Goal: Task Accomplishment & Management: Use online tool/utility

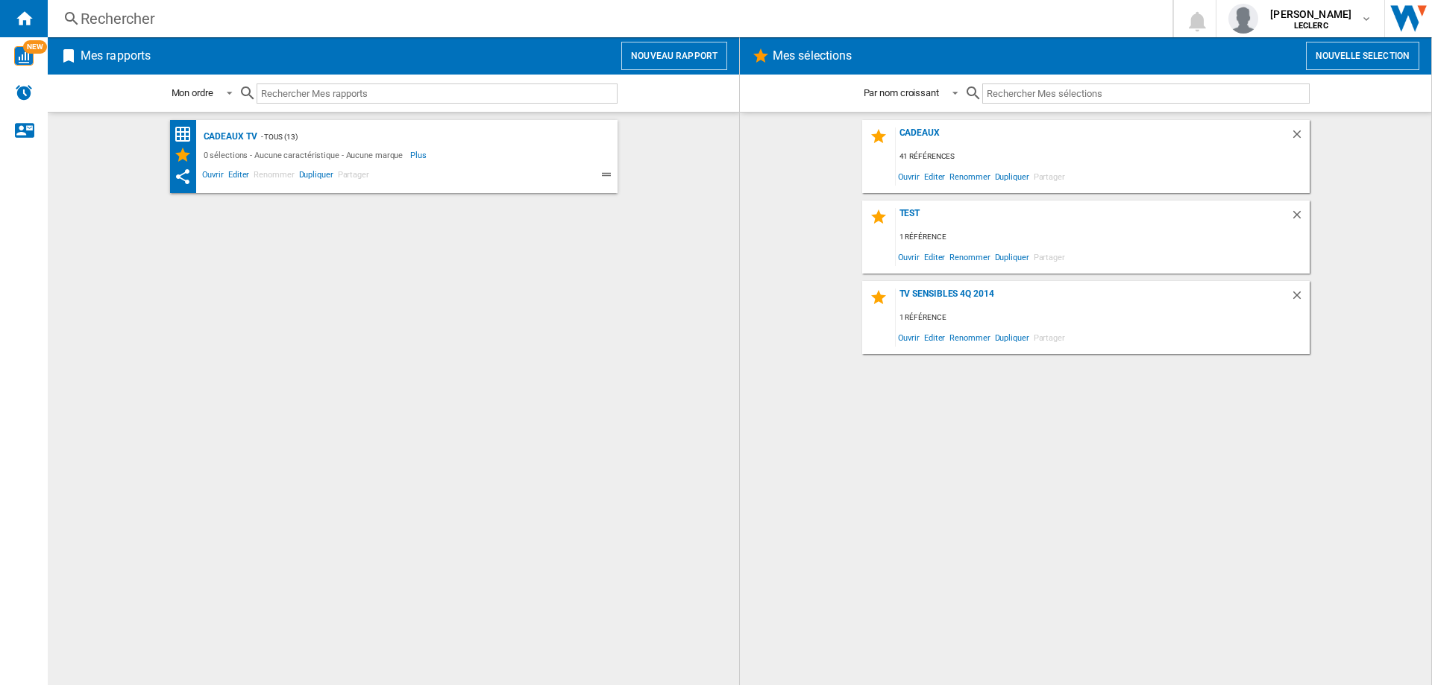
click at [395, 99] on input "text" at bounding box center [437, 94] width 361 height 20
click at [35, 95] on div "Alertes" at bounding box center [24, 93] width 48 height 37
drag, startPoint x: 240, startPoint y: 236, endPoint x: 610, endPoint y: 236, distance: 369.9
click at [610, 236] on div "Cadeaux TV - TOUS (13) 0 sélections - Aucune caractéristique - Aucune marque Pl…" at bounding box center [393, 399] width 661 height 558
click at [702, 51] on button "Nouveau rapport" at bounding box center [674, 56] width 106 height 28
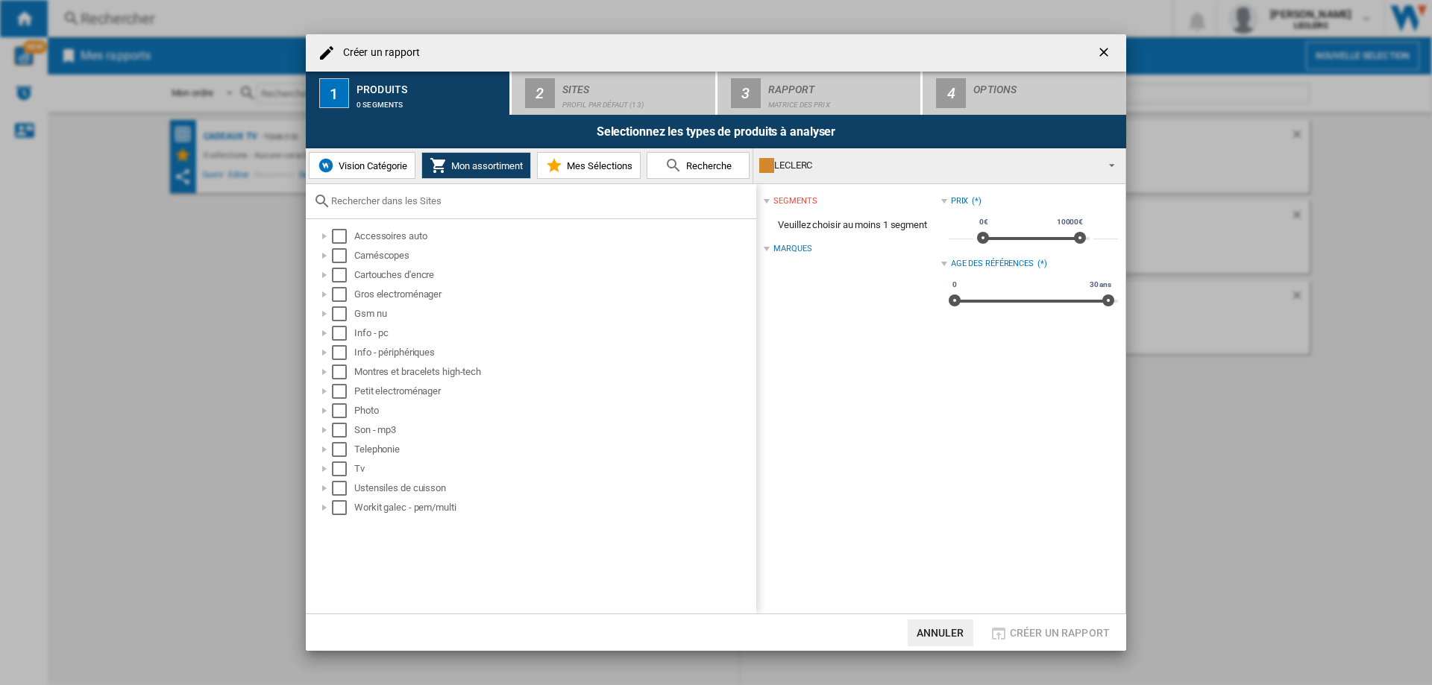
click at [600, 160] on span "Mes Sélections" at bounding box center [597, 165] width 69 height 11
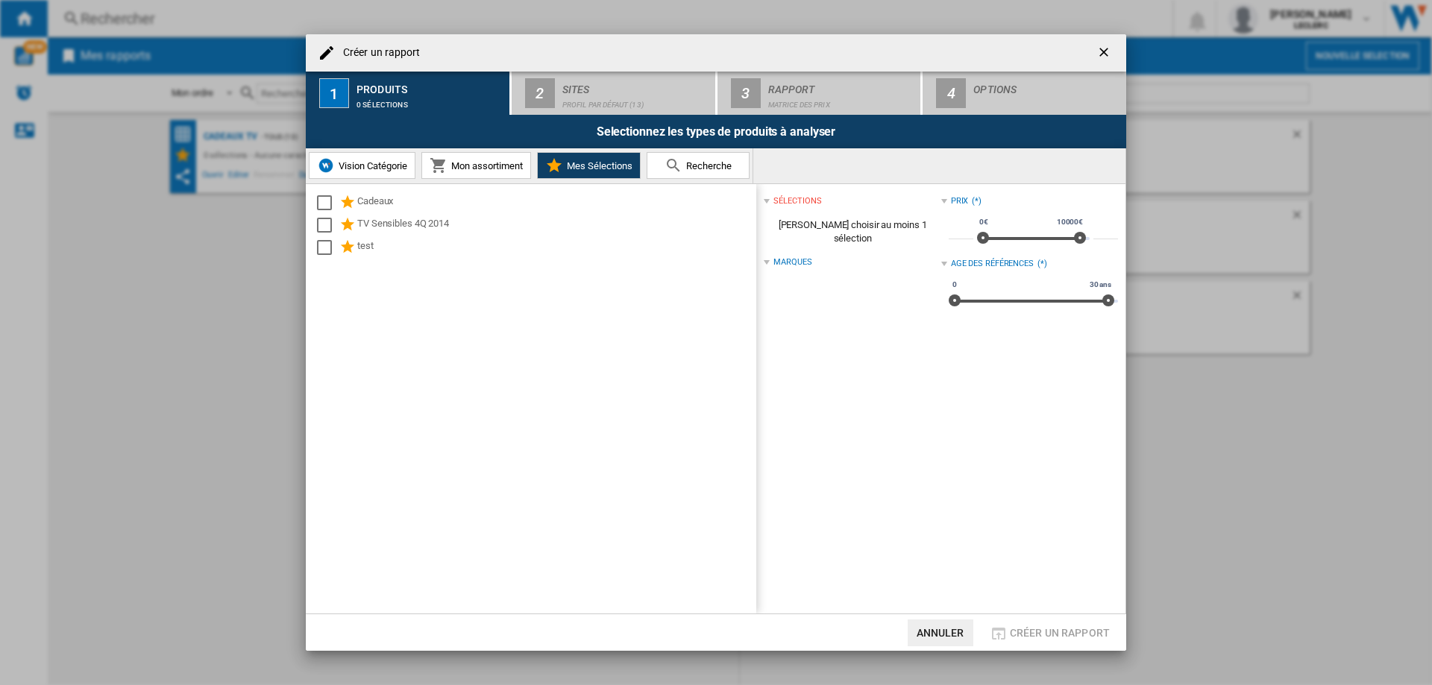
click at [736, 166] on button "Recherche" at bounding box center [698, 165] width 103 height 27
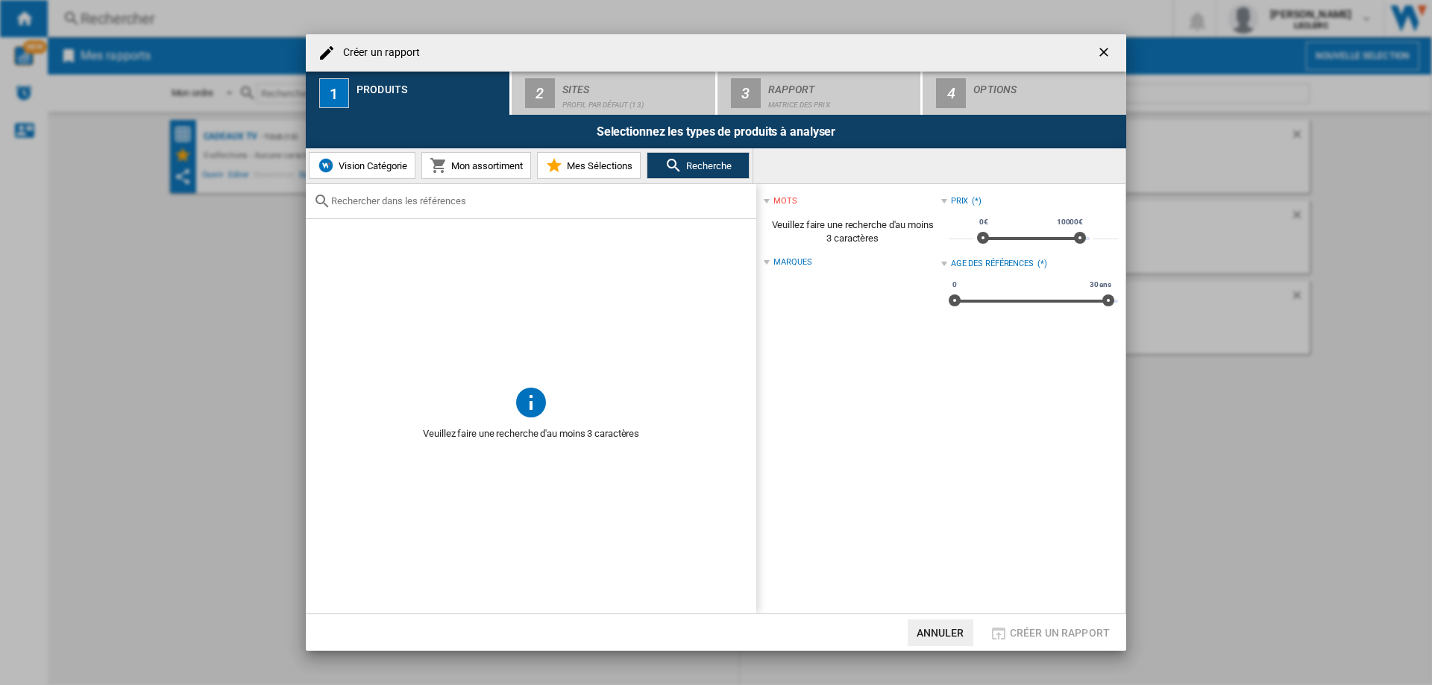
click at [474, 198] on input "text" at bounding box center [540, 200] width 418 height 11
click at [344, 168] on span "Vision Catégorie" at bounding box center [371, 165] width 72 height 11
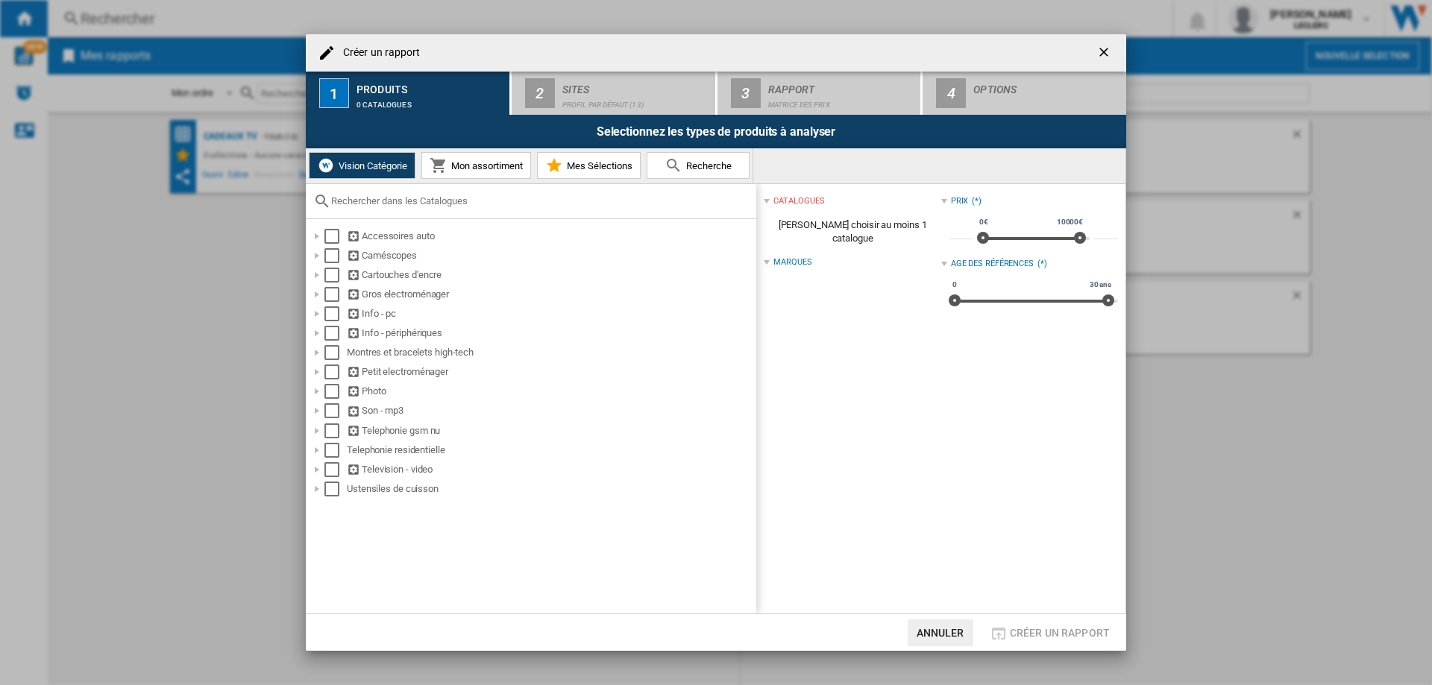
click at [952, 632] on button "Annuler" at bounding box center [941, 633] width 66 height 27
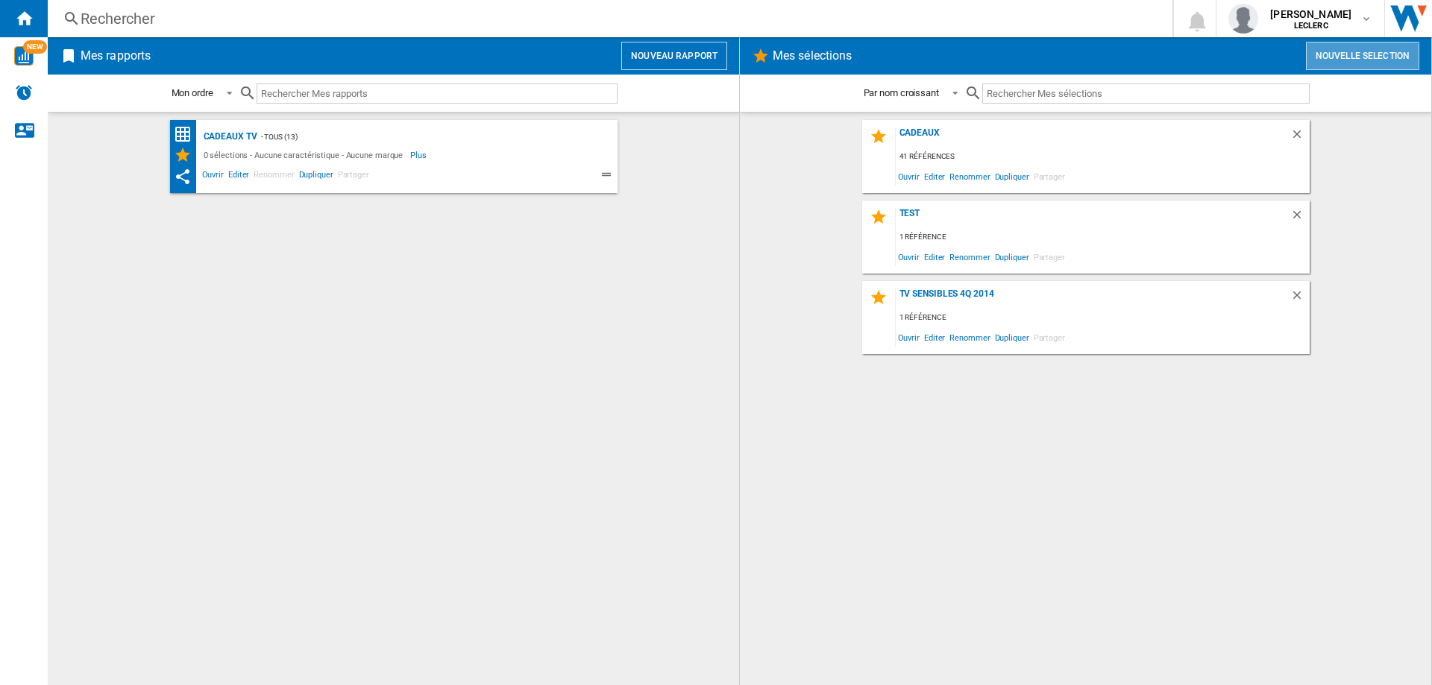
click at [1344, 59] on button "Nouvelle selection" at bounding box center [1362, 56] width 113 height 28
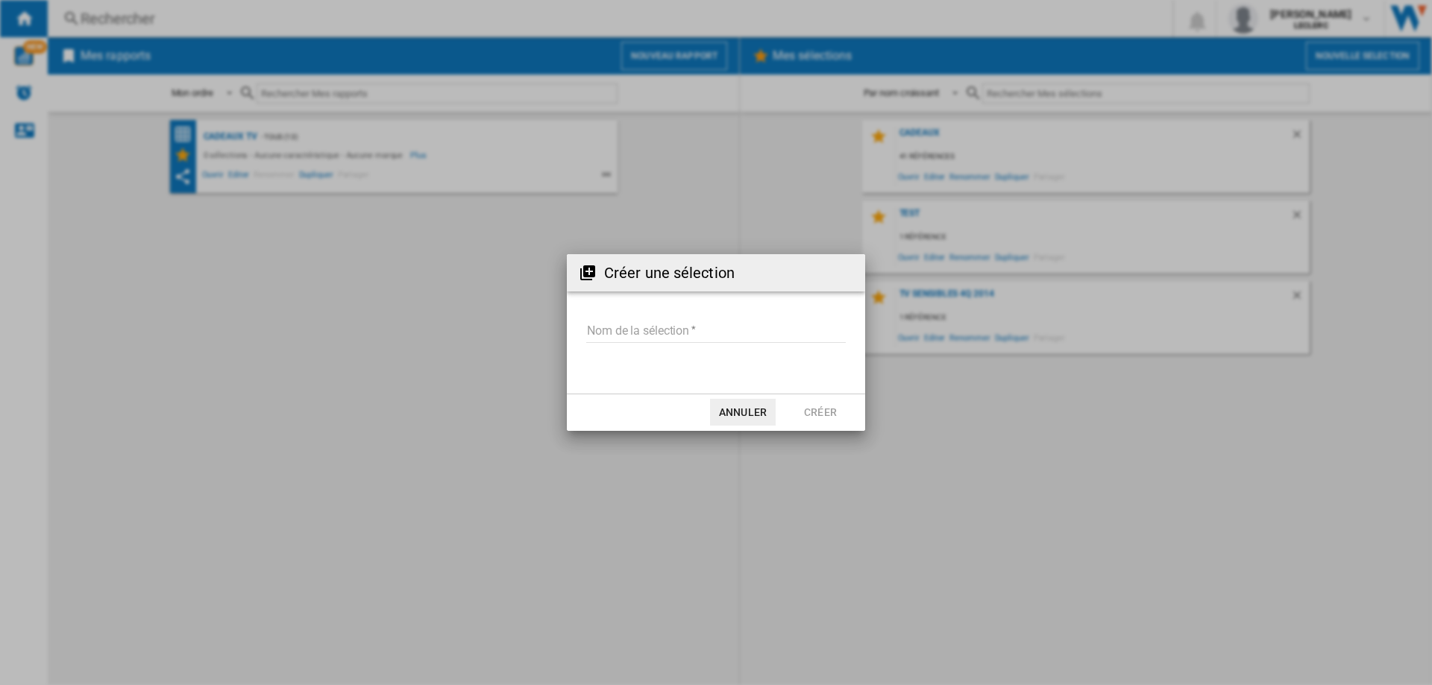
click at [677, 311] on form "Nom de la sélection" at bounding box center [716, 334] width 298 height 57
click at [673, 331] on input "Nom de la sélection" at bounding box center [716, 332] width 260 height 22
type input "******"
click at [828, 415] on button "Créer" at bounding box center [821, 412] width 66 height 27
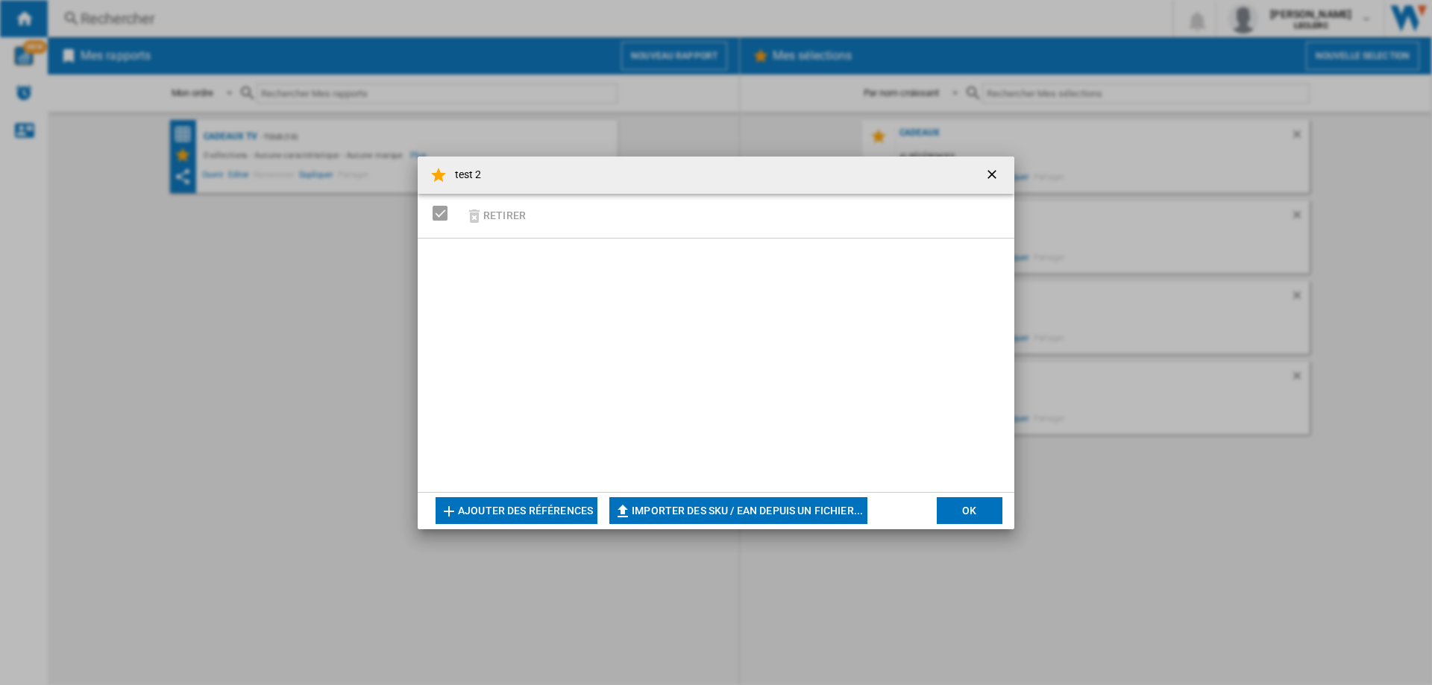
click at [726, 514] on button "Importer des SKU / EAN depuis un fichier..." at bounding box center [738, 510] width 258 height 27
click at [765, 508] on button "Importer des SKU / EAN depuis un fichier..." at bounding box center [738, 510] width 258 height 27
click at [986, 175] on ng-md-icon "getI18NText('BUTTONS.CLOSE_DIALOG')" at bounding box center [993, 176] width 18 height 18
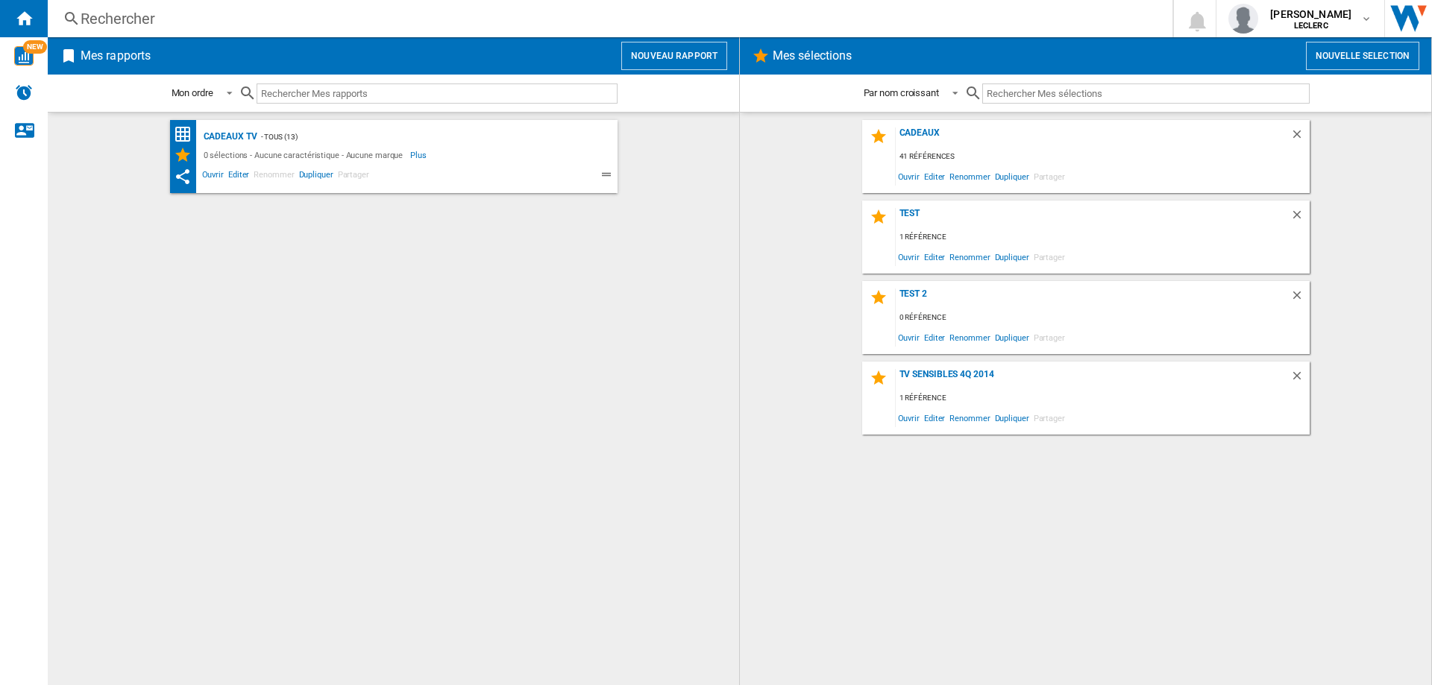
click at [979, 309] on div "0 référence" at bounding box center [1103, 318] width 414 height 19
click at [931, 339] on span "Editer" at bounding box center [934, 337] width 25 height 20
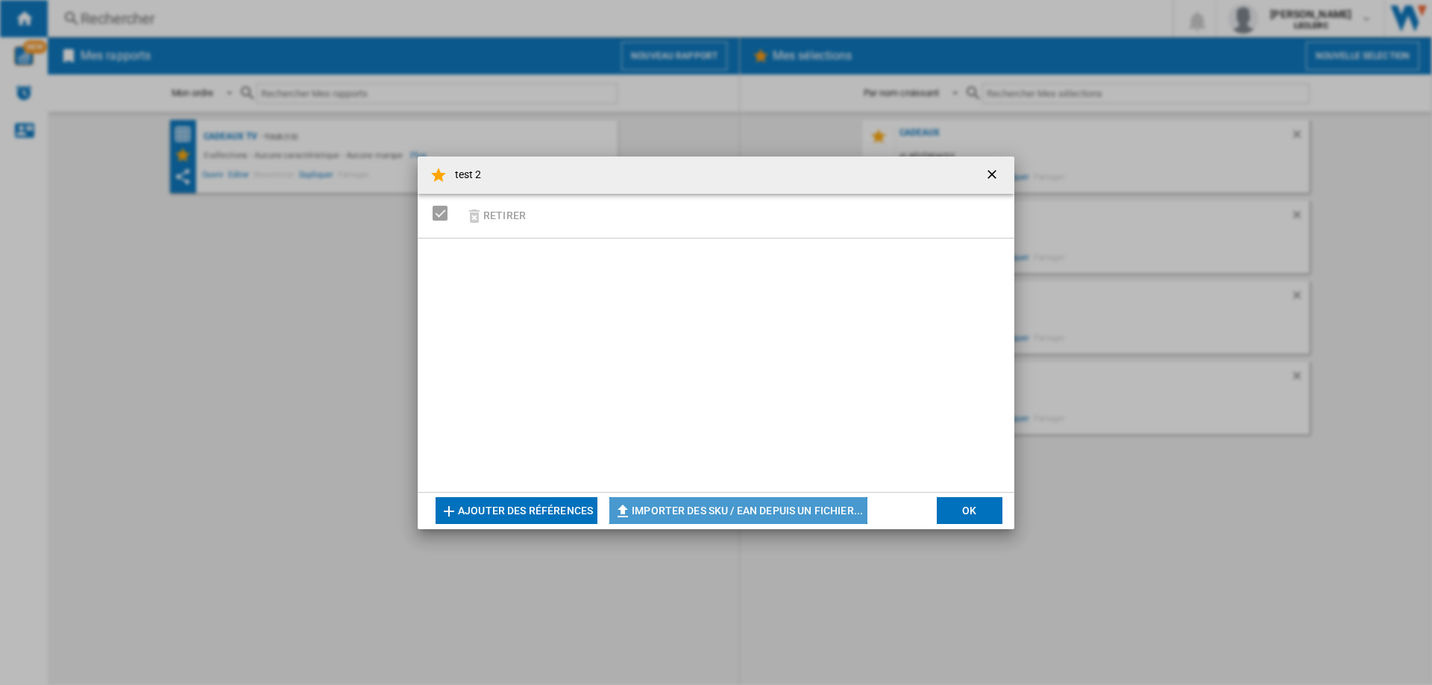
click at [761, 515] on button "Importer des SKU / EAN depuis un fichier..." at bounding box center [738, 510] width 258 height 27
type input "**********"
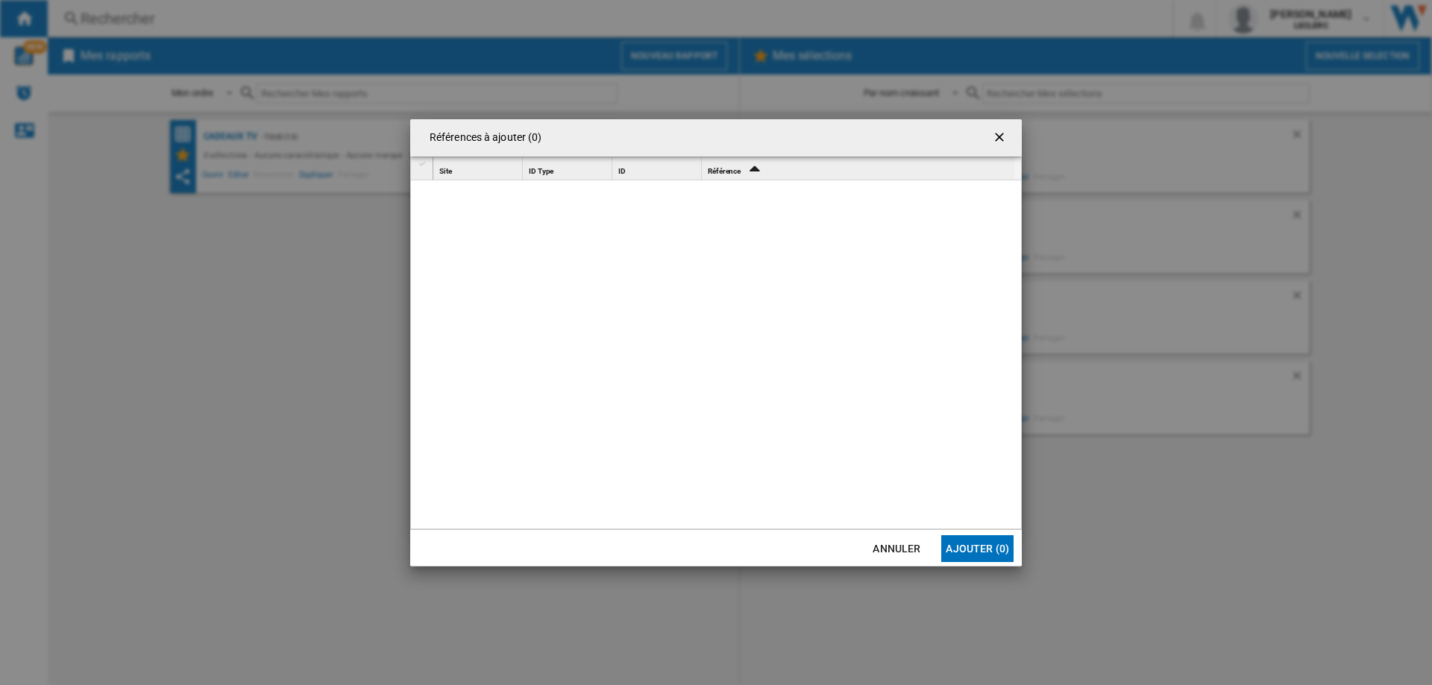
click at [978, 528] on div at bounding box center [727, 355] width 589 height 350
click at [984, 541] on button "Ajouter (0)" at bounding box center [977, 548] width 72 height 27
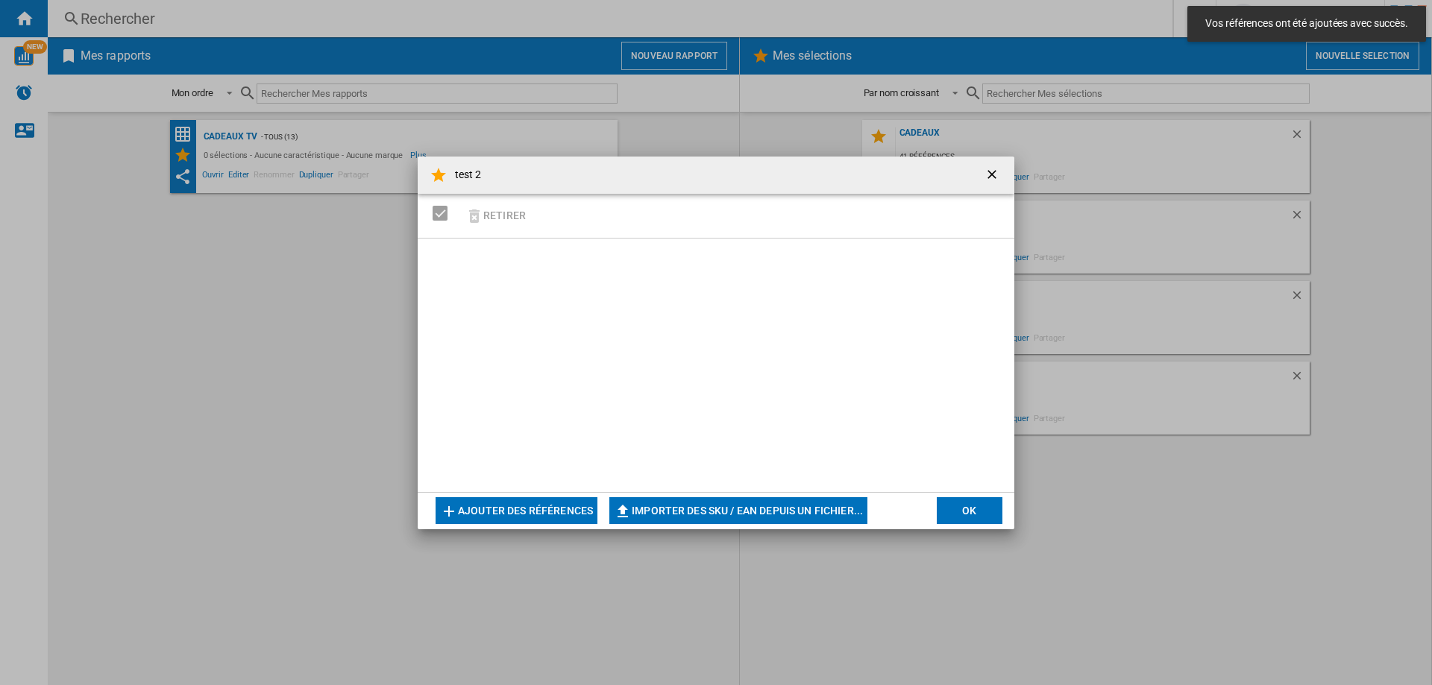
click at [730, 519] on button "Importer des SKU / EAN depuis un fichier..." at bounding box center [738, 510] width 258 height 27
type input "**********"
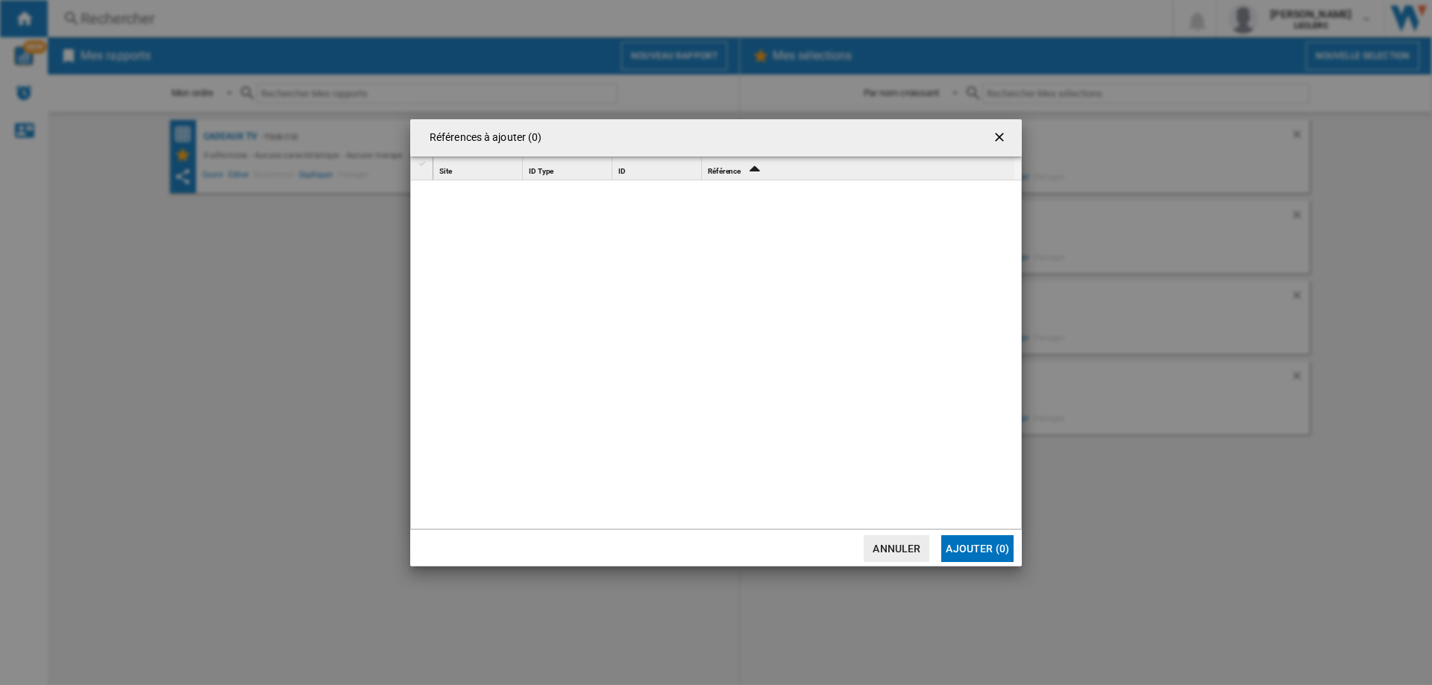
click at [978, 549] on button "Ajouter (0)" at bounding box center [977, 548] width 72 height 27
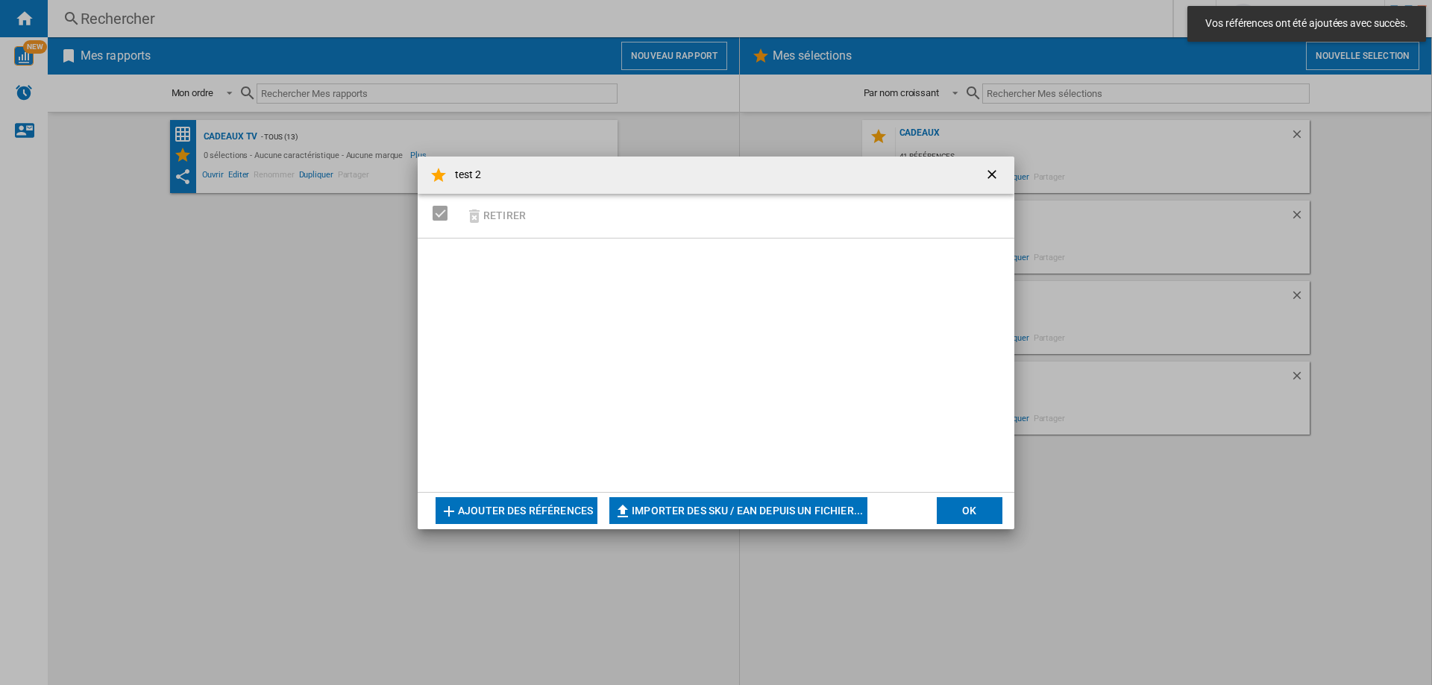
click at [547, 509] on button "Ajouter des références" at bounding box center [517, 510] width 162 height 27
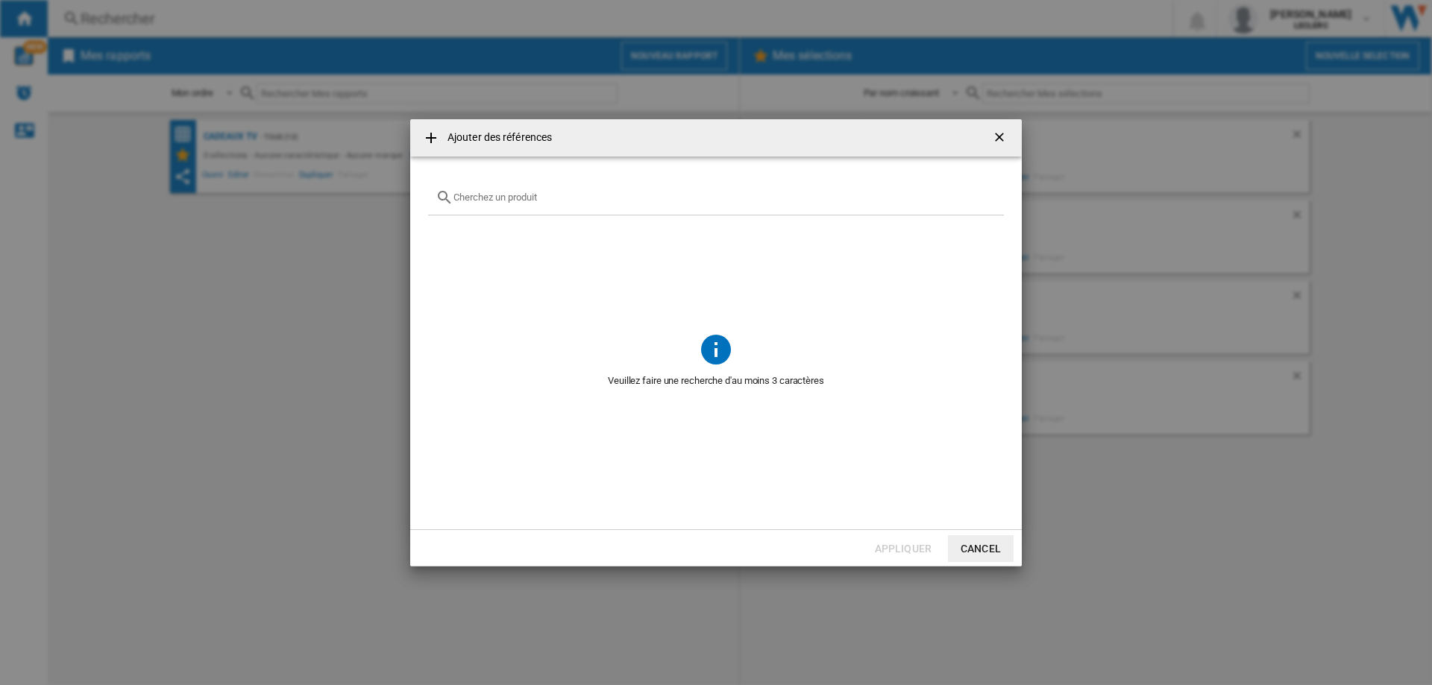
click at [984, 548] on button "Cancel" at bounding box center [981, 548] width 66 height 27
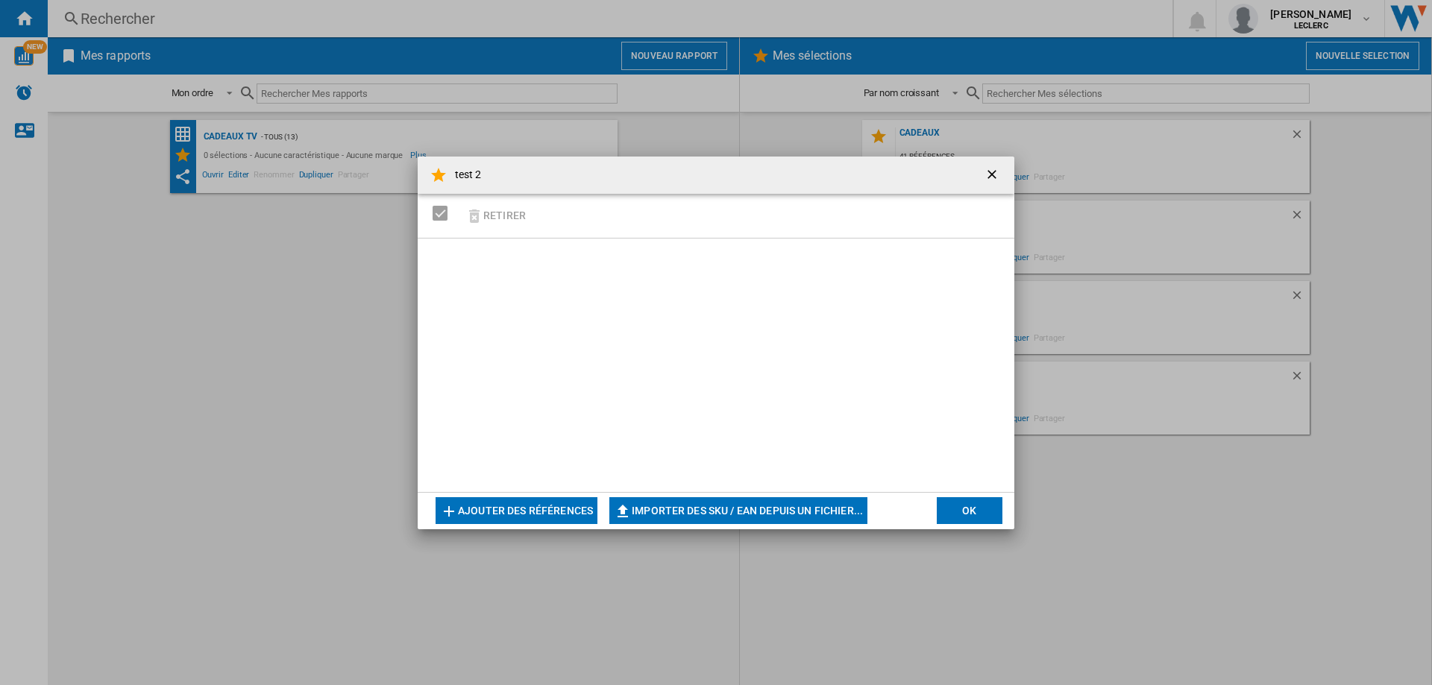
click at [682, 514] on button "Importer des SKU / EAN depuis un fichier..." at bounding box center [738, 510] width 258 height 27
click at [993, 178] on ng-md-icon "getI18NText('BUTTONS.CLOSE_DIALOG')" at bounding box center [993, 176] width 18 height 18
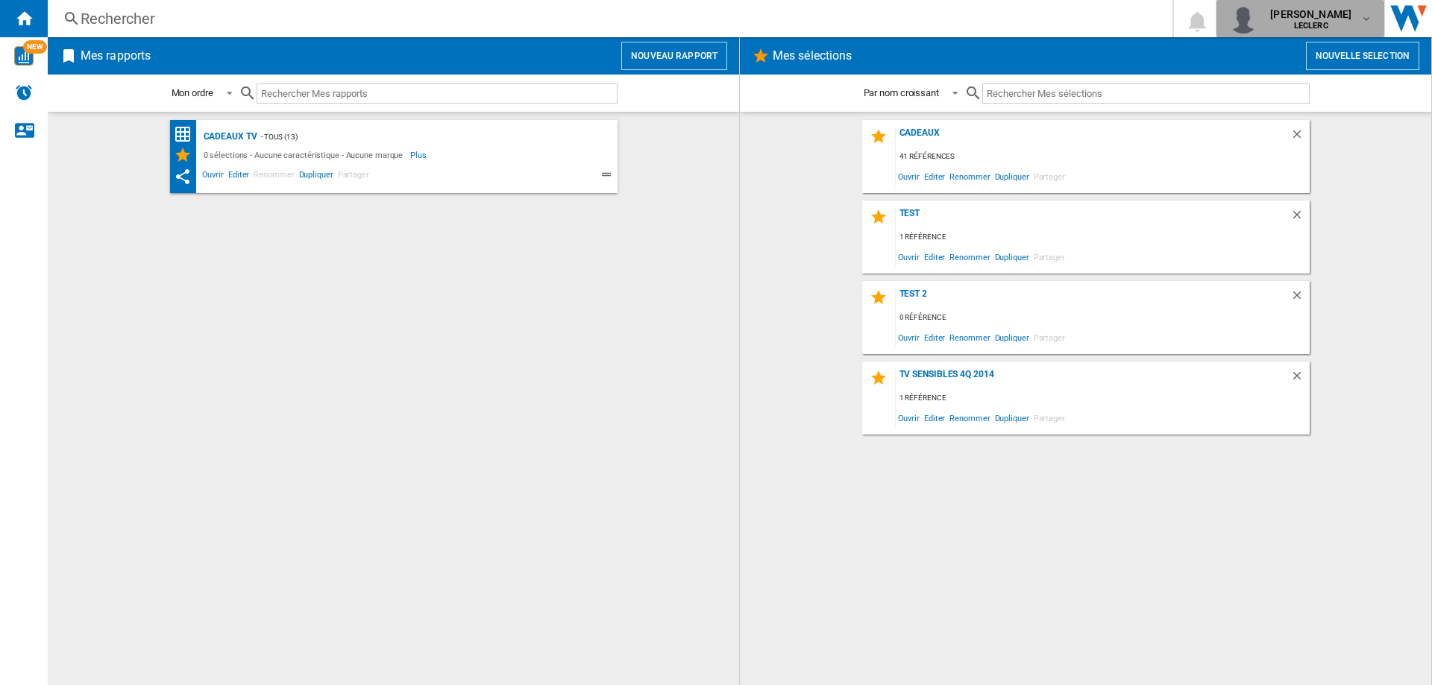
click at [1342, 15] on span "[PERSON_NAME]" at bounding box center [1310, 14] width 81 height 15
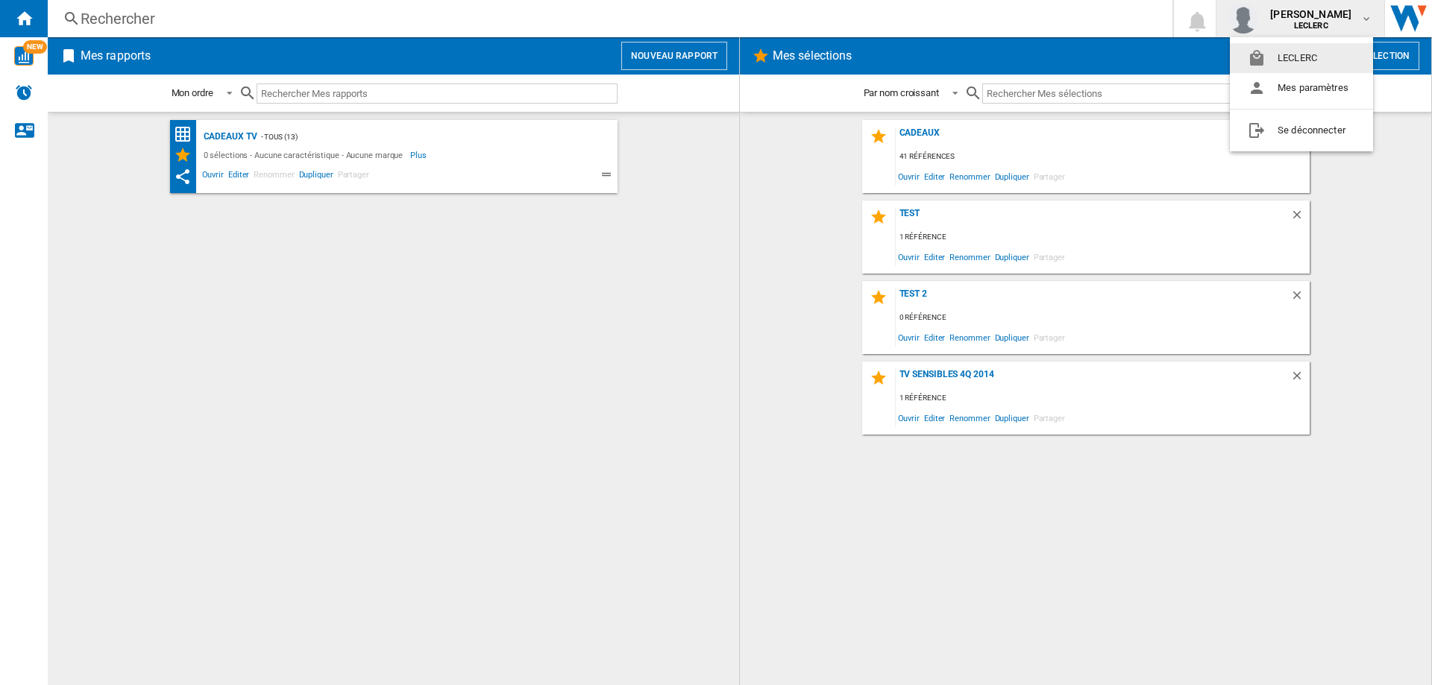
click at [1404, 18] on md-backdrop at bounding box center [716, 342] width 1432 height 685
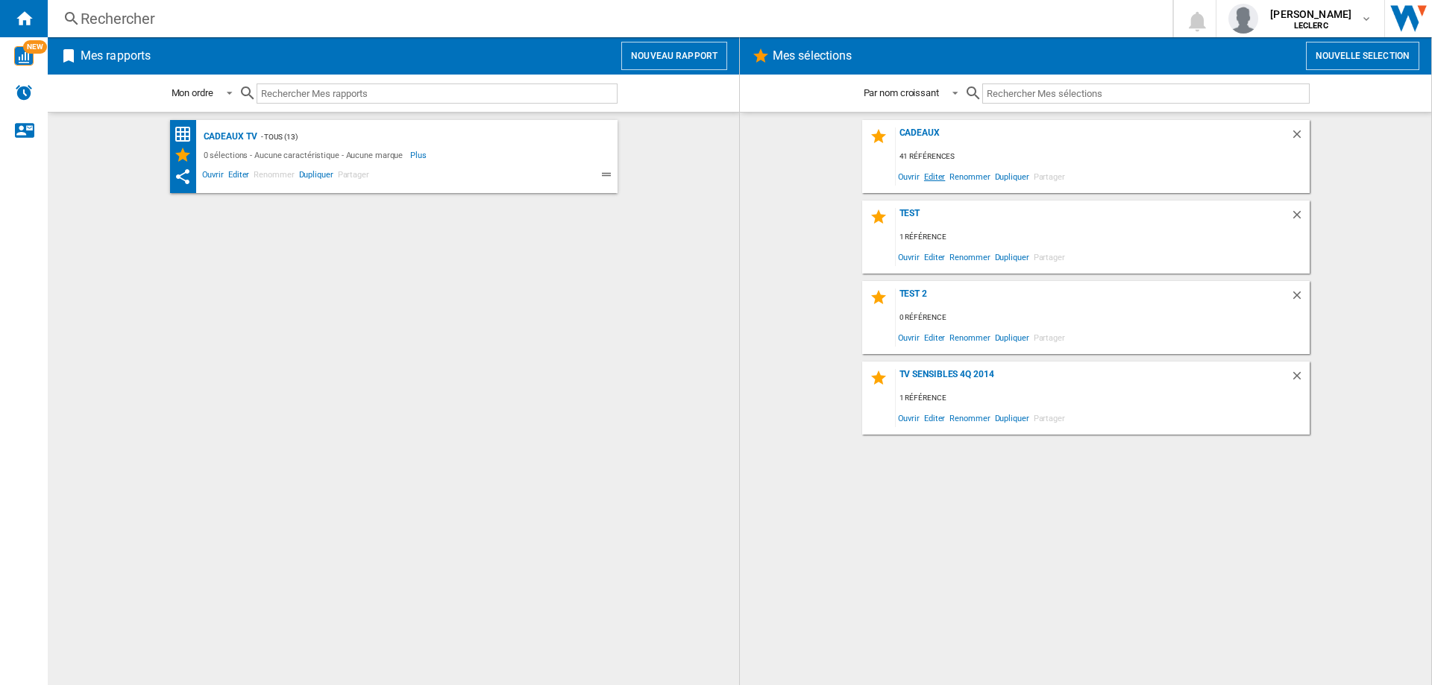
click at [939, 174] on span "Editer" at bounding box center [934, 176] width 25 height 20
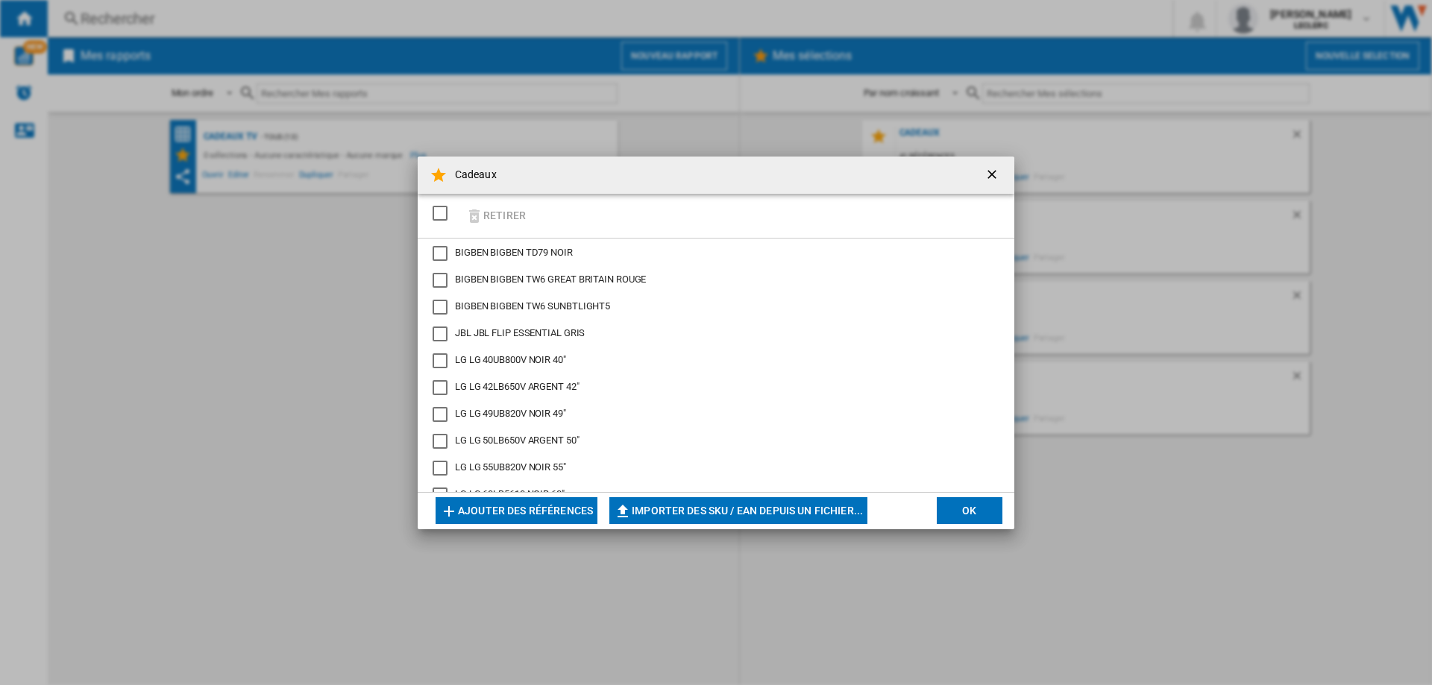
click at [991, 174] on ng-md-icon "getI18NText('BUTTONS.CLOSE_DIALOG')" at bounding box center [993, 176] width 18 height 18
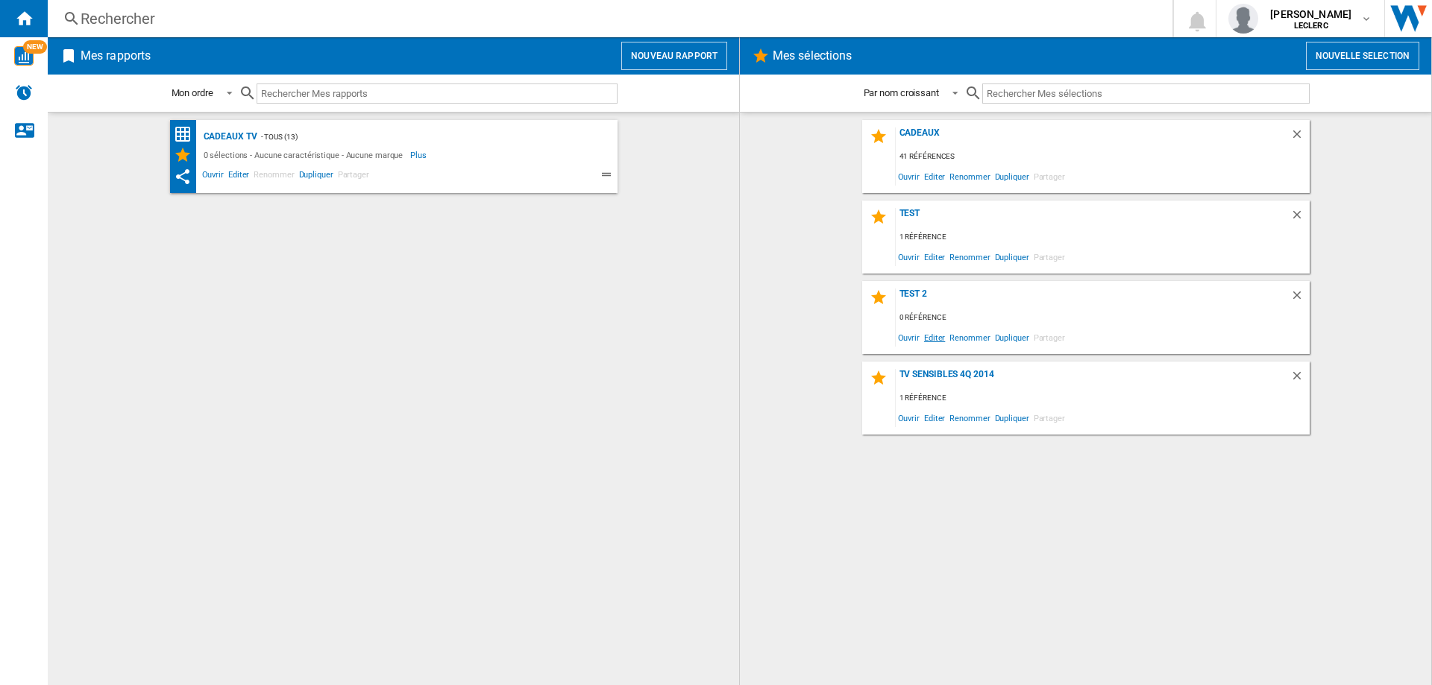
click at [941, 342] on span "Editer" at bounding box center [934, 337] width 25 height 20
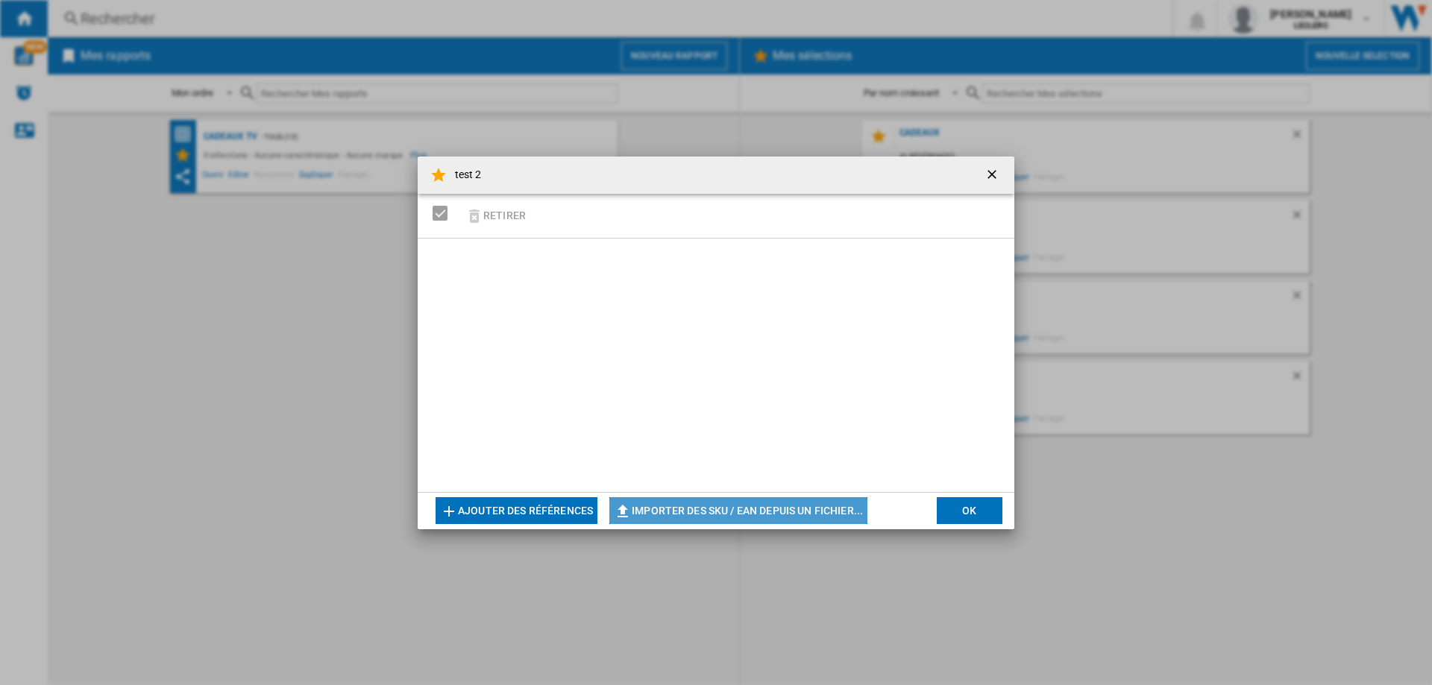
click at [693, 515] on button "Importer des SKU / EAN depuis un fichier..." at bounding box center [738, 510] width 258 height 27
type input "**********"
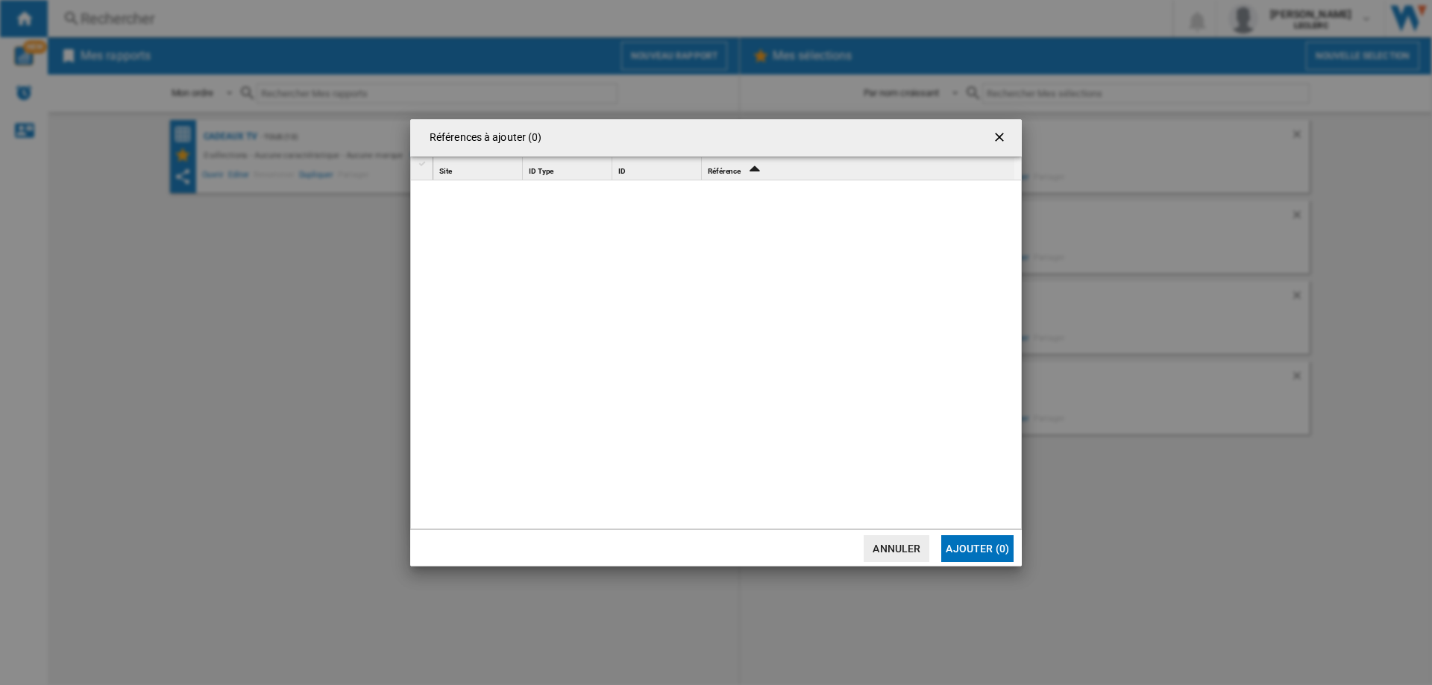
click at [963, 550] on button "Ajouter (0)" at bounding box center [977, 548] width 72 height 27
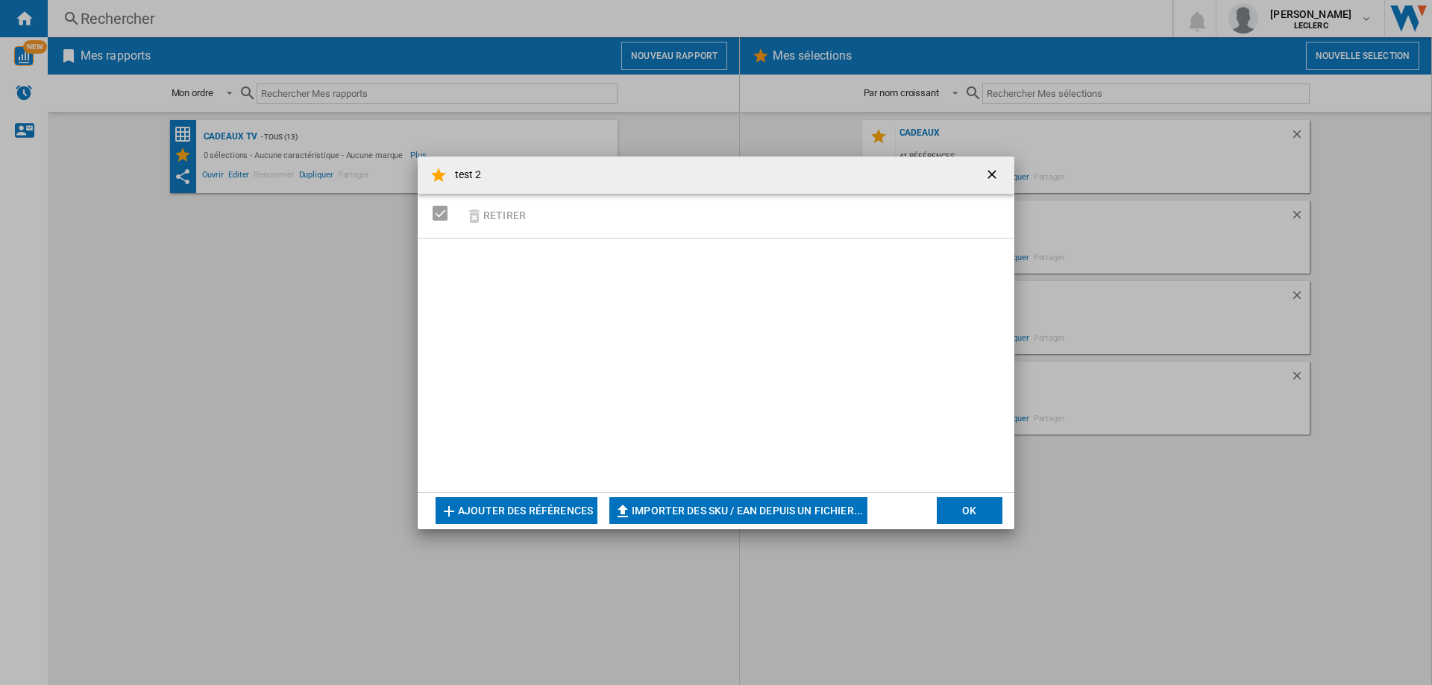
click at [507, 517] on button "Ajouter des références" at bounding box center [517, 510] width 162 height 27
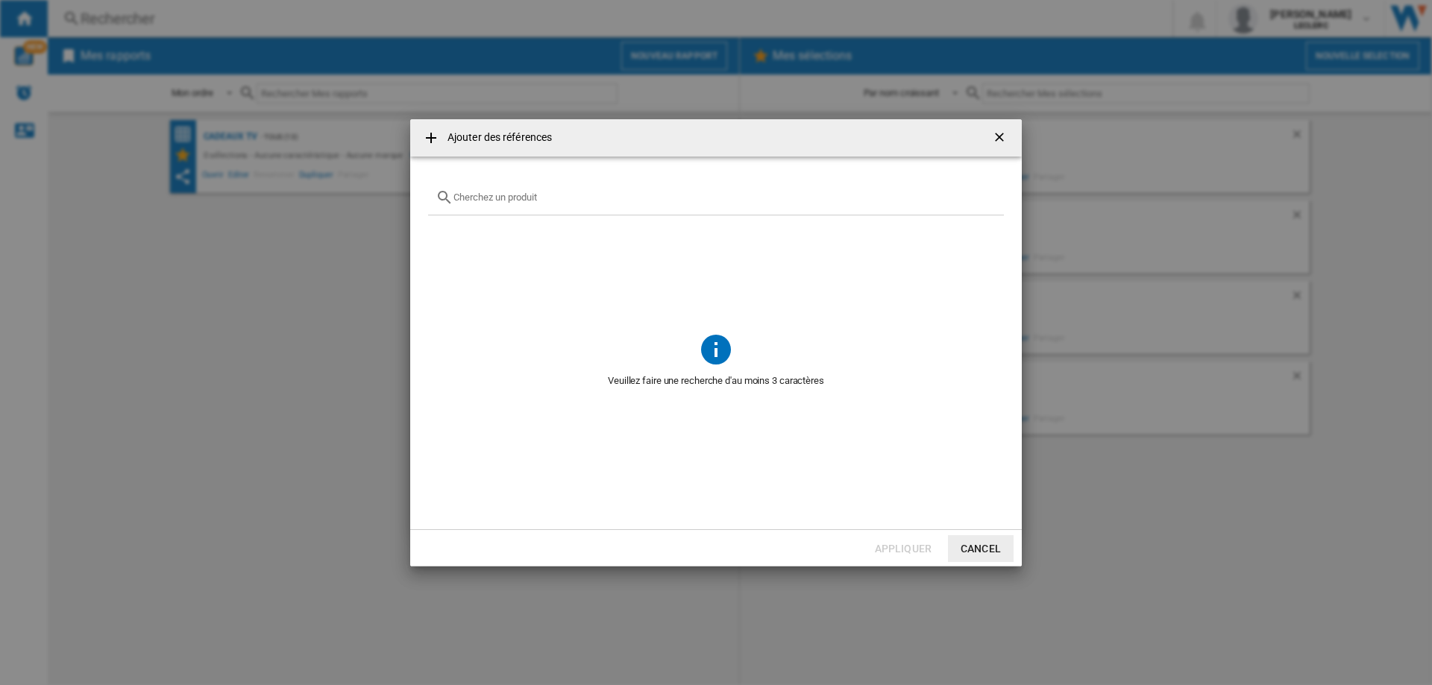
click at [529, 200] on input "{{getI18NText('SELECTIONS.EDITION_POPUP.OPEN_PRODUCTS_POPUP')}} {{::getI18NText…" at bounding box center [724, 197] width 543 height 11
paste input "6942351417943 5901292528782 5901292526016 6942351402475 5901292527655 880609758…"
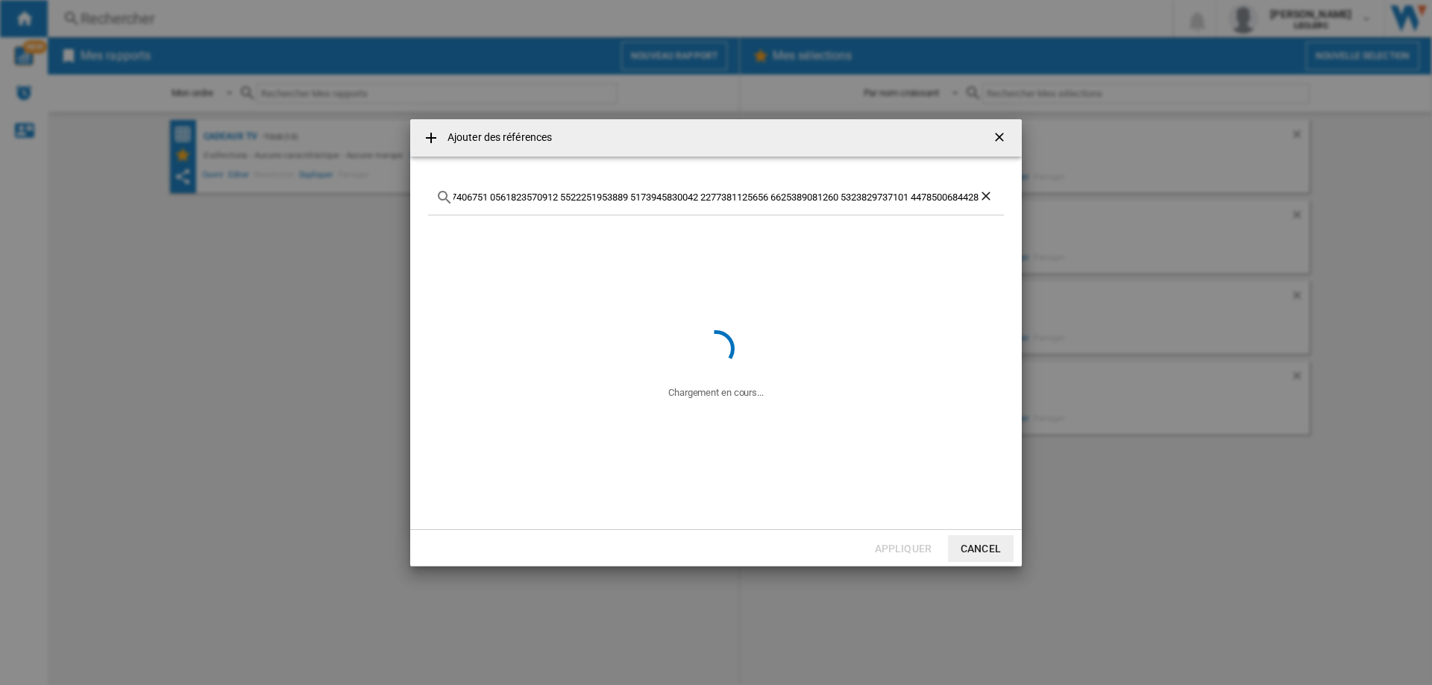
type input "6942351417943 5901292528782 5901292526016 6942351402475 5901292527655 880609758…"
click at [981, 550] on button "Cancel" at bounding box center [981, 548] width 66 height 27
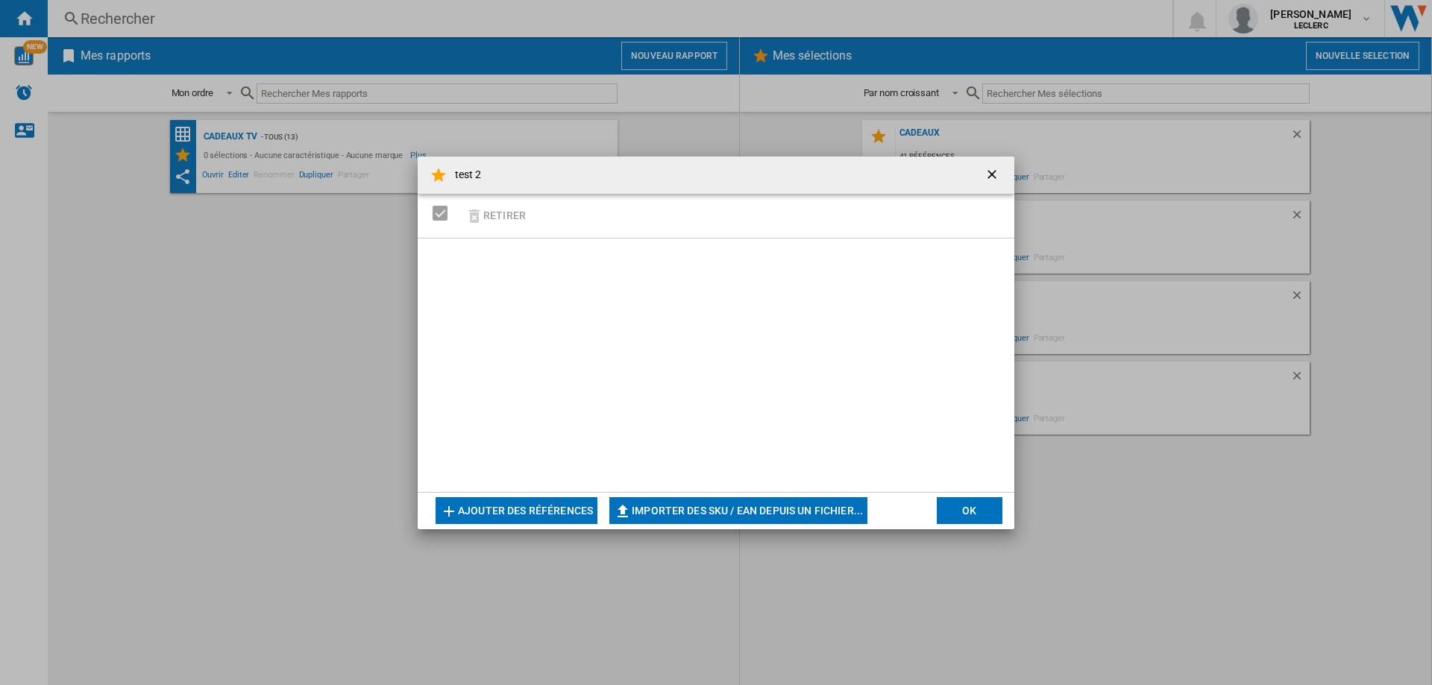
click at [962, 514] on button "OK" at bounding box center [970, 510] width 66 height 27
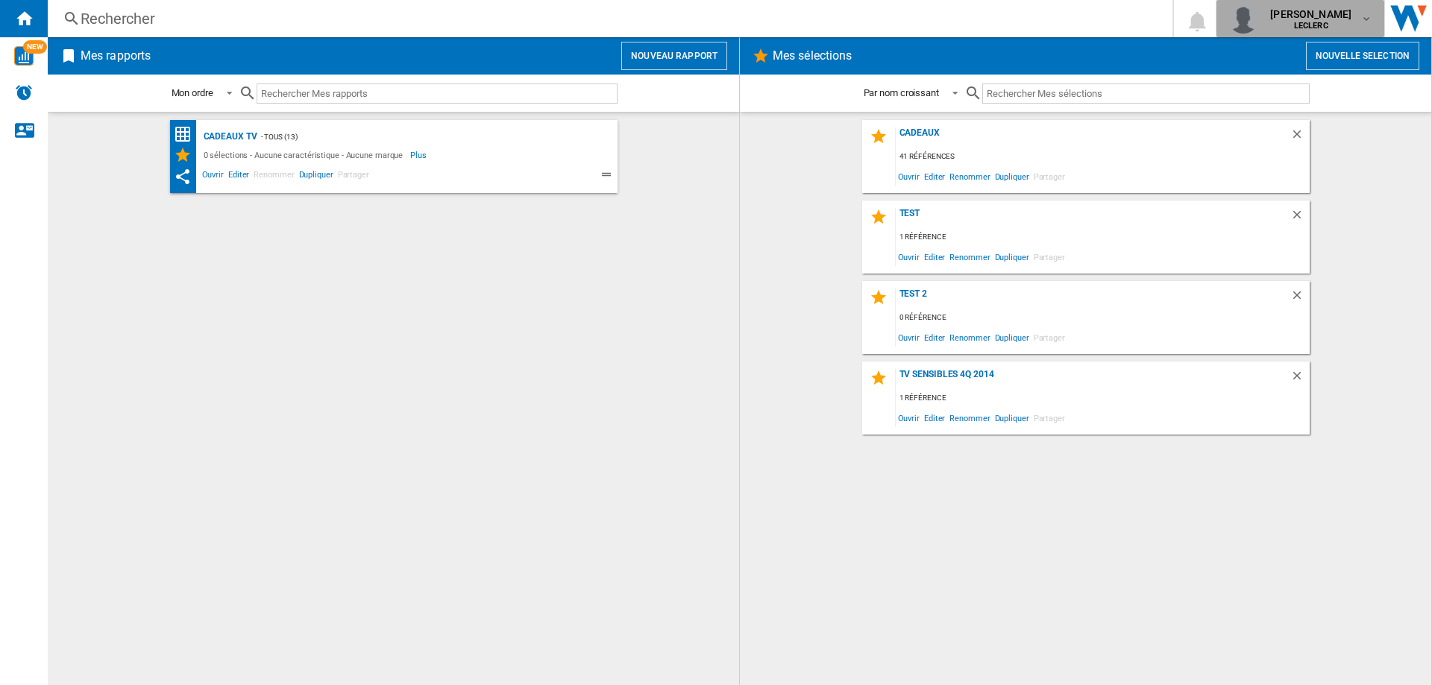
click at [1322, 24] on b "LECLERC" at bounding box center [1311, 26] width 34 height 10
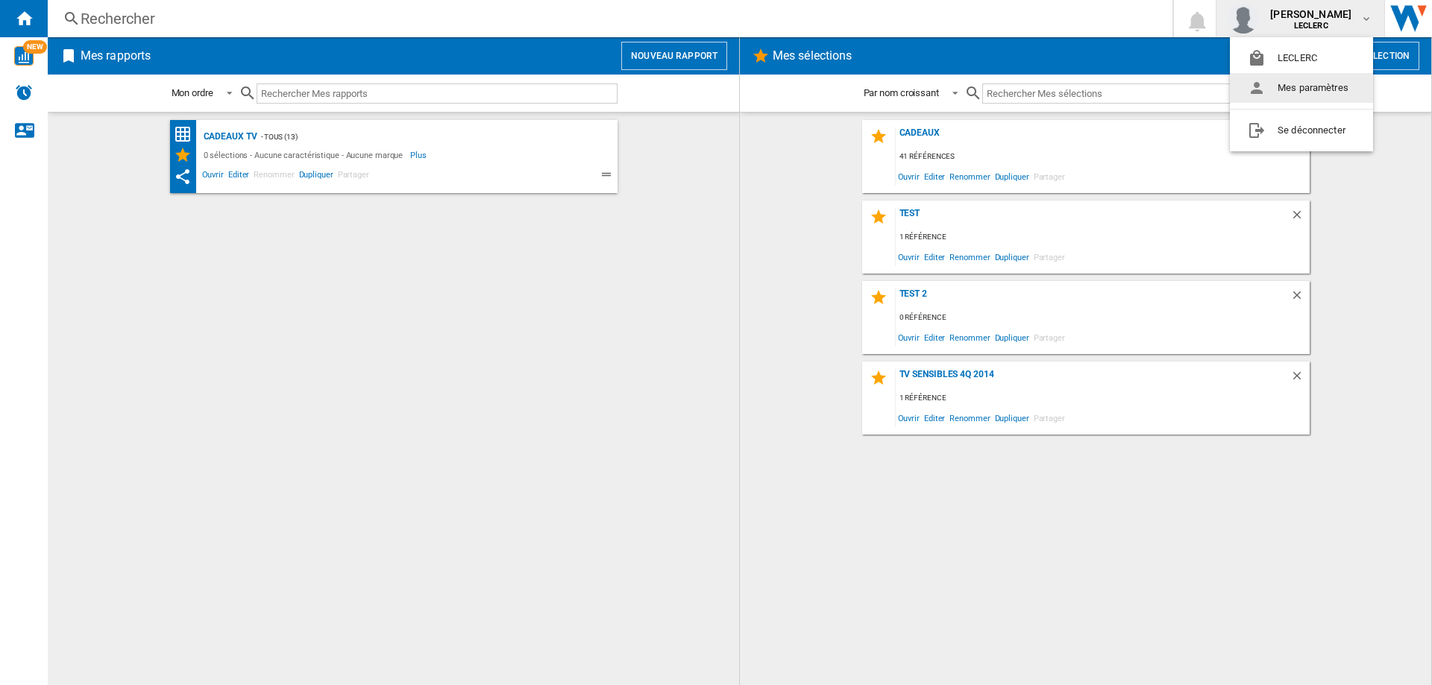
click at [776, 56] on md-backdrop at bounding box center [716, 342] width 1432 height 685
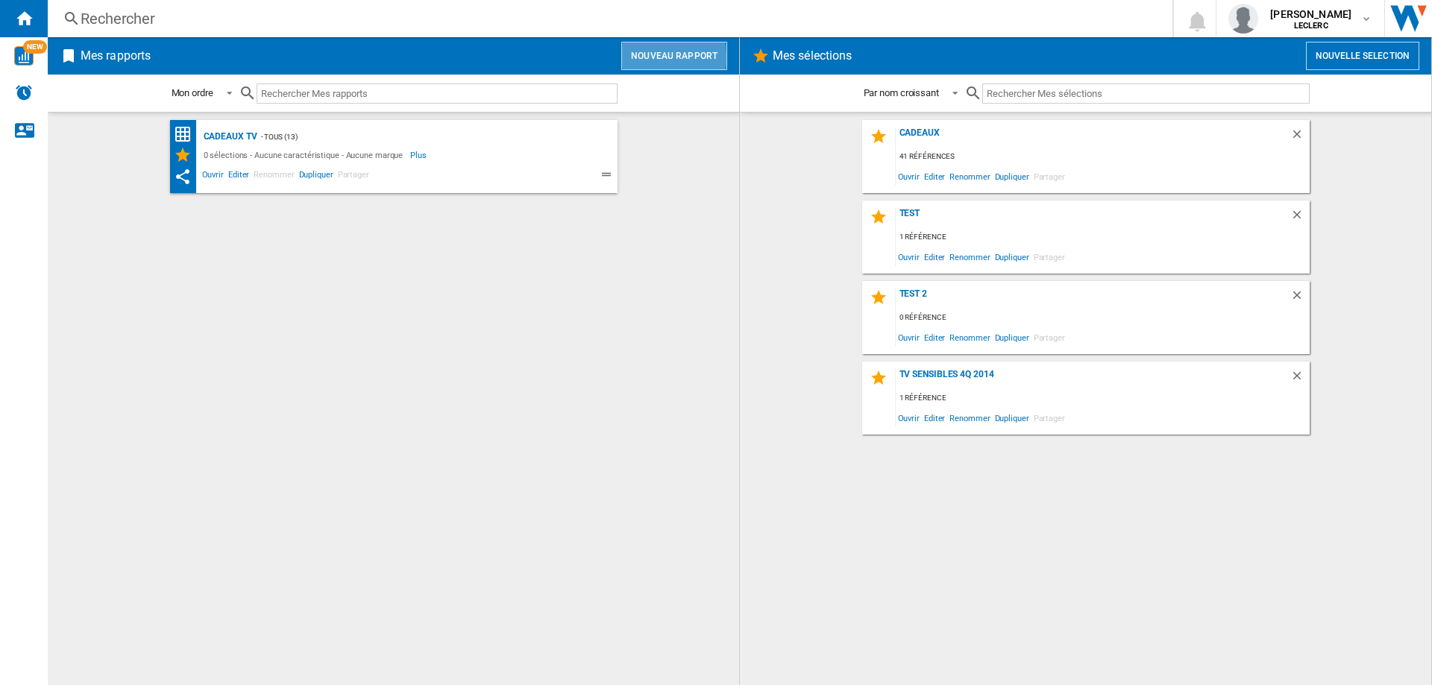
click at [648, 57] on button "Nouveau rapport" at bounding box center [674, 56] width 106 height 28
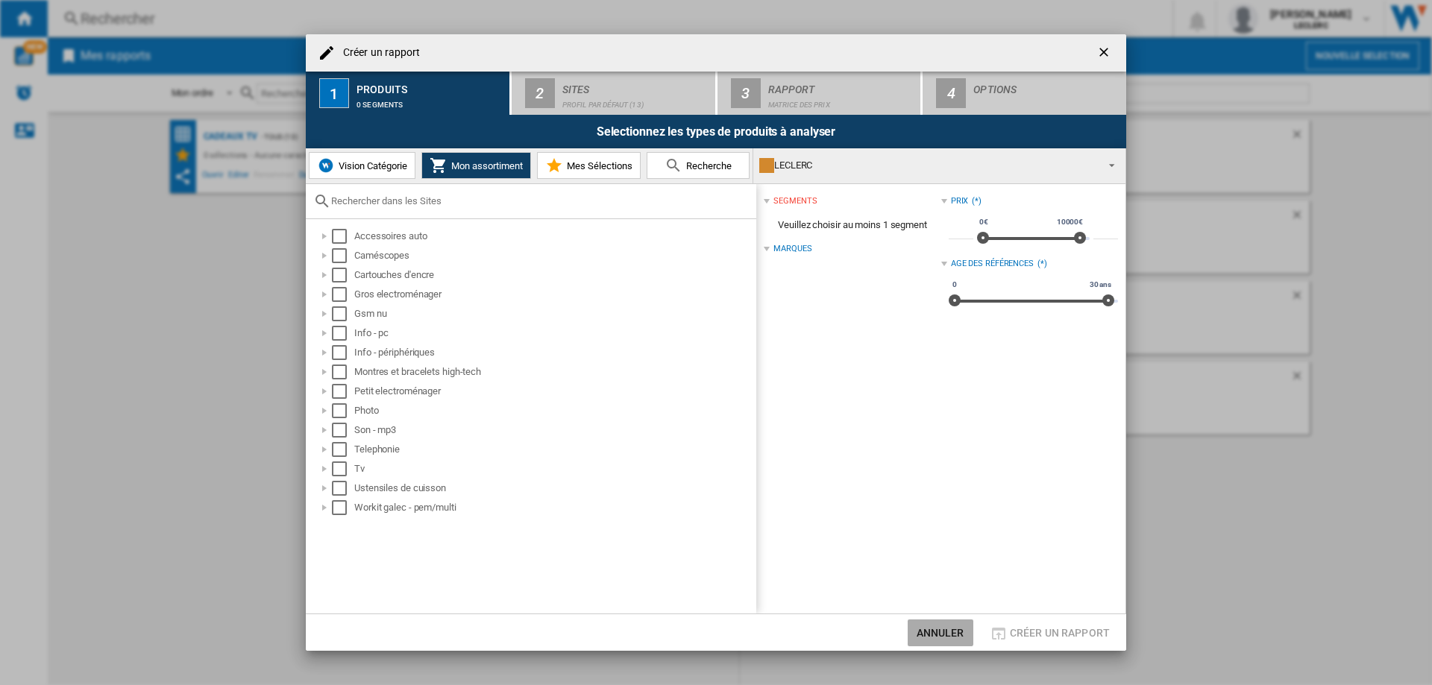
click at [933, 627] on button "Annuler" at bounding box center [941, 633] width 66 height 27
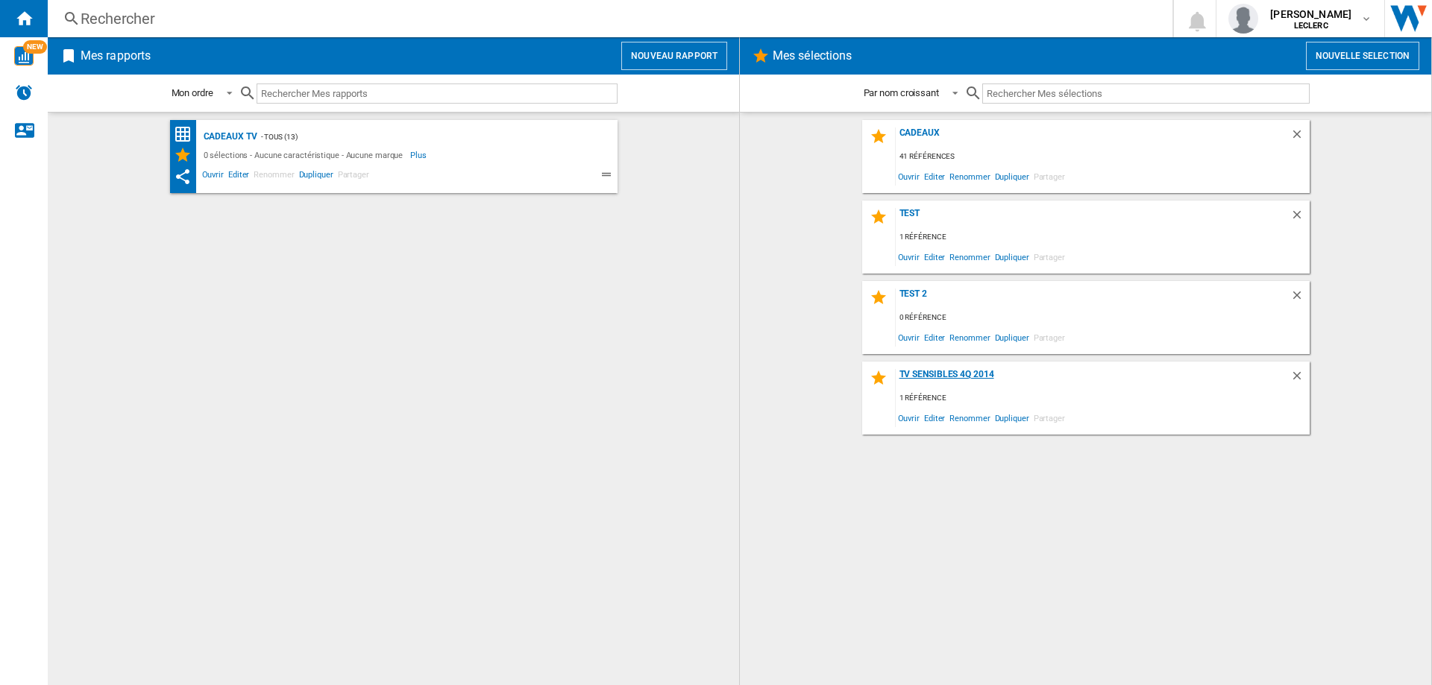
click at [951, 377] on div "TV Sensibles 4Q 2014" at bounding box center [1093, 379] width 395 height 20
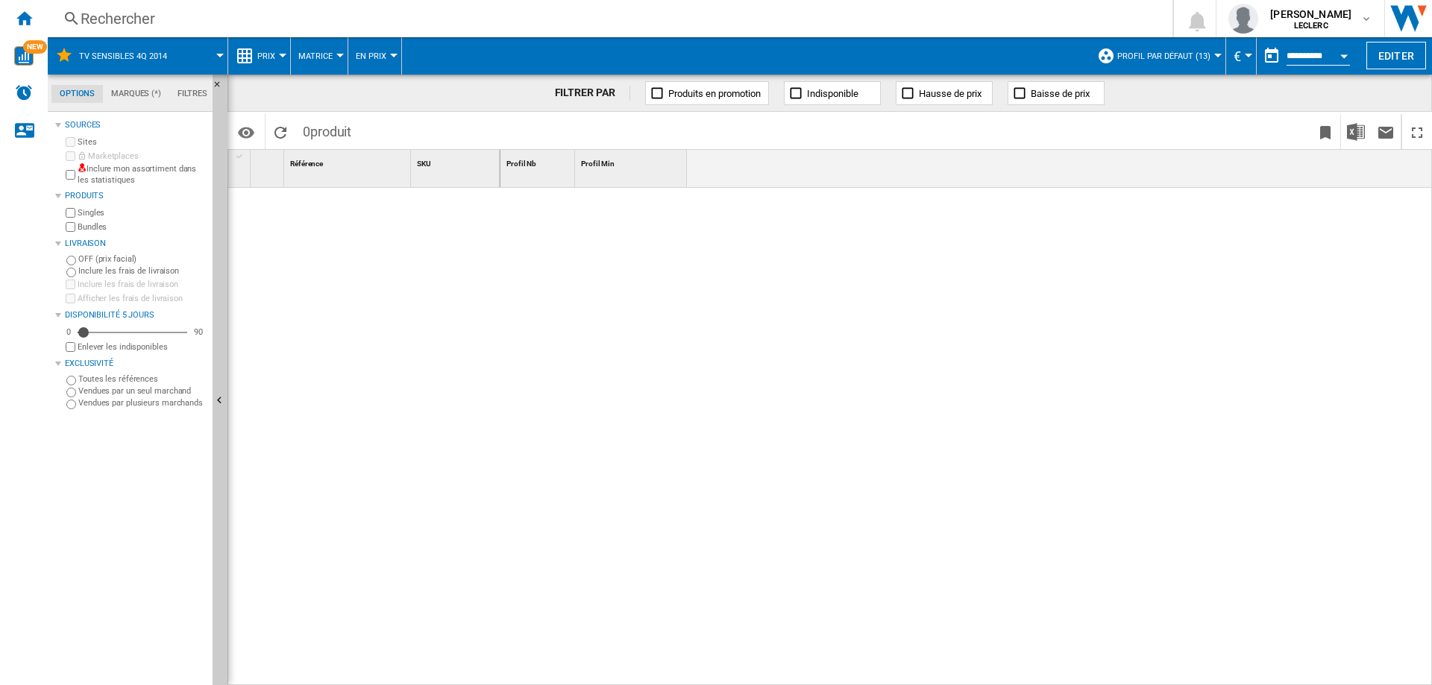
drag, startPoint x: 714, startPoint y: 430, endPoint x: 677, endPoint y: 424, distance: 37.7
click at [835, 93] on span "Indisponible" at bounding box center [832, 93] width 51 height 11
click at [1153, 55] on span "Profil par défaut (13)" at bounding box center [1163, 56] width 93 height 10
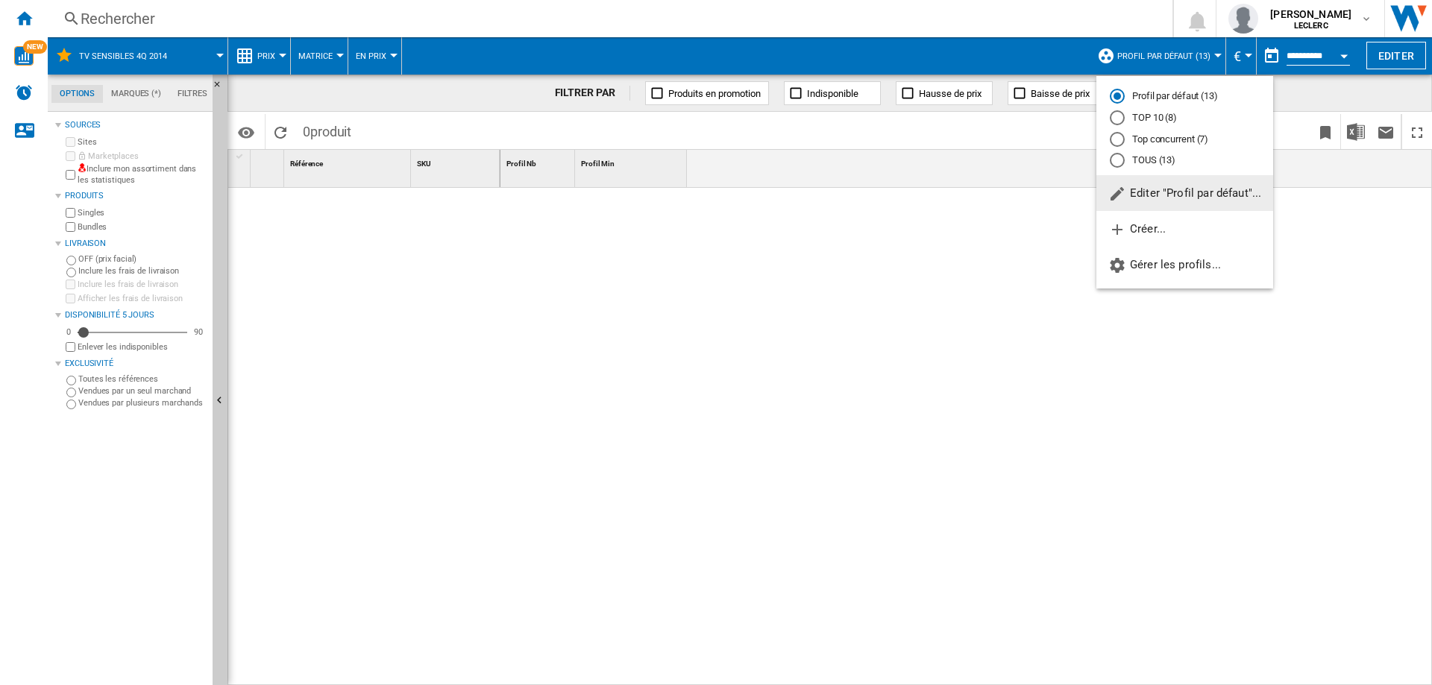
click at [1160, 111] on md-radio-button "TOP 10 (8)" at bounding box center [1185, 118] width 150 height 14
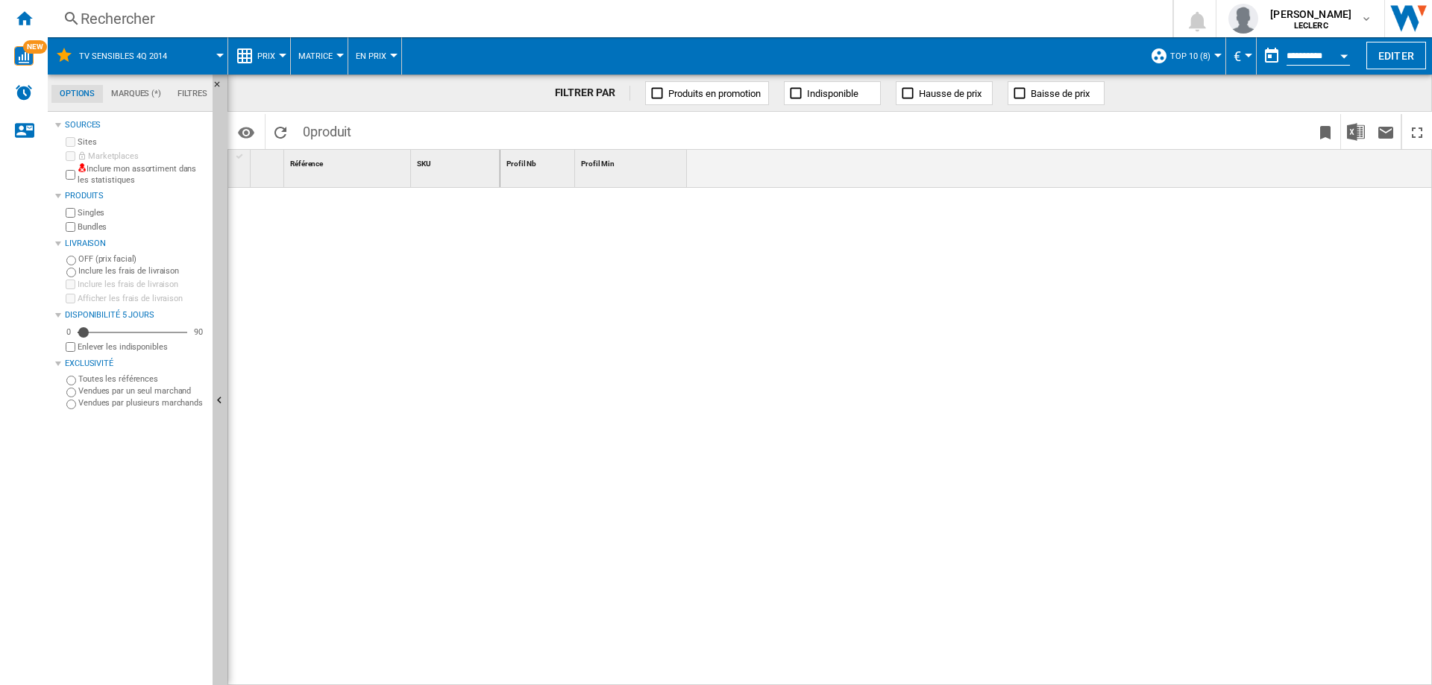
click at [1181, 58] on span "TOP 10 (8)" at bounding box center [1190, 56] width 40 height 10
